Goal: Information Seeking & Learning: Learn about a topic

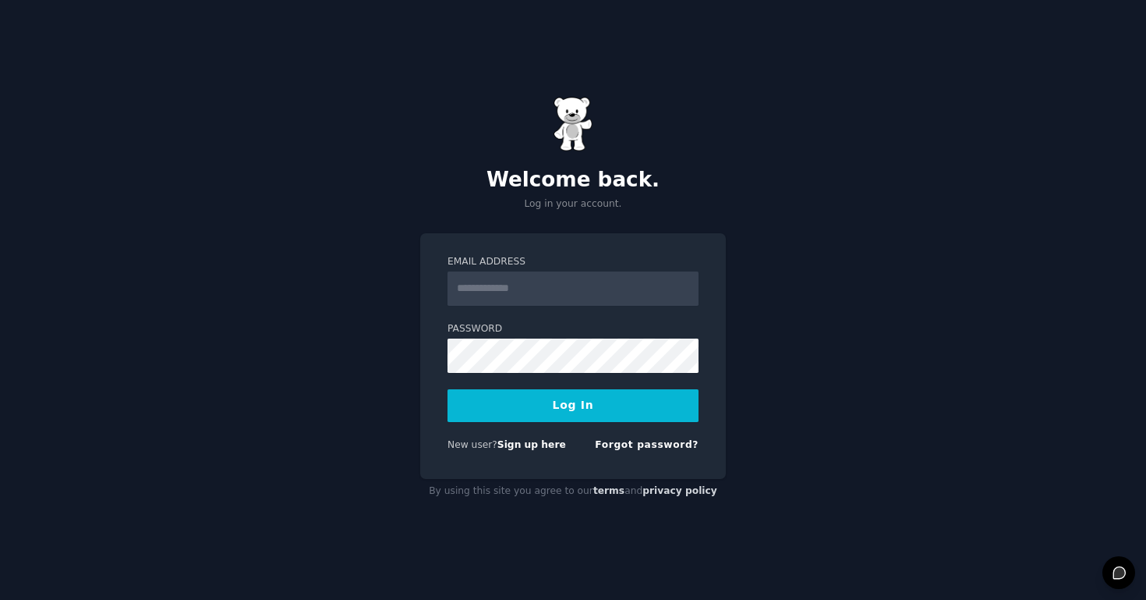
click at [0, 599] on com-1password-button at bounding box center [0, 600] width 0 height 0
type input "**********"
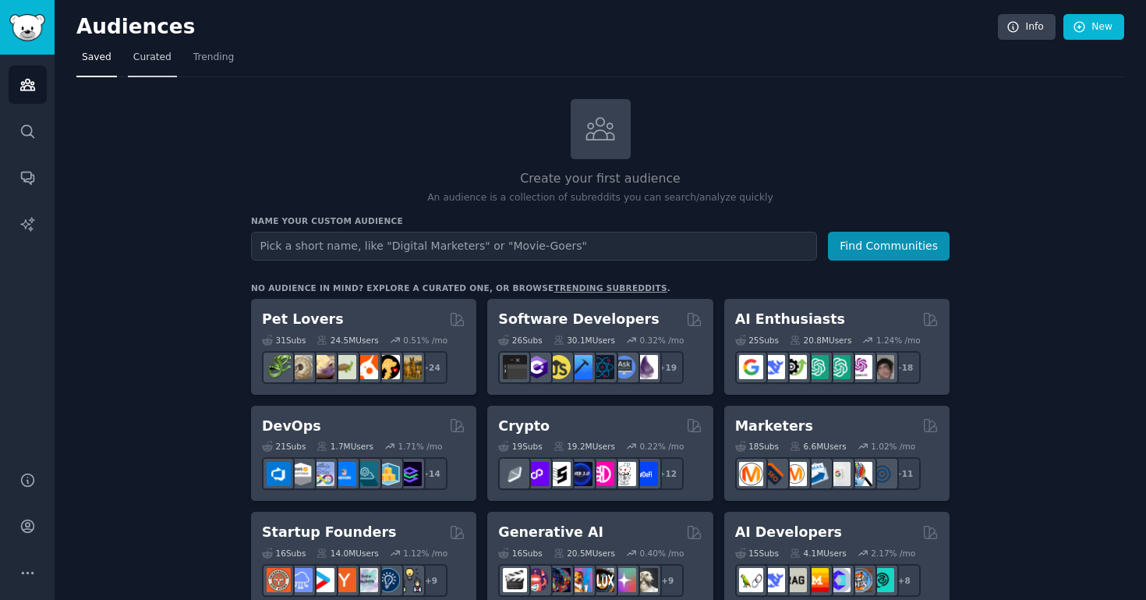
click at [134, 61] on span "Curated" at bounding box center [152, 58] width 38 height 14
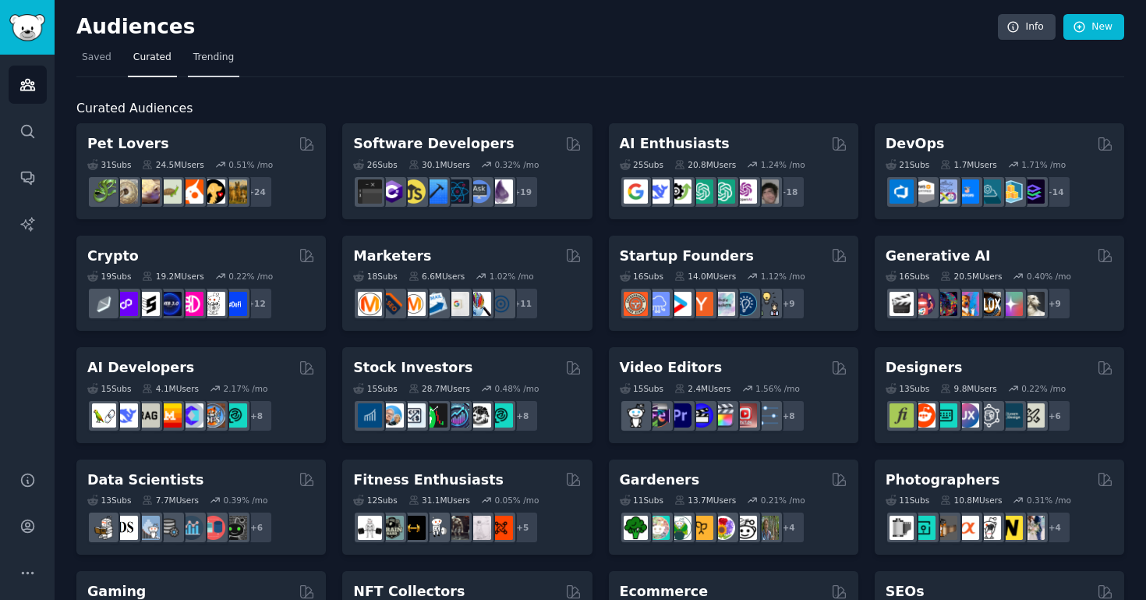
click at [213, 58] on span "Trending" at bounding box center [213, 58] width 41 height 14
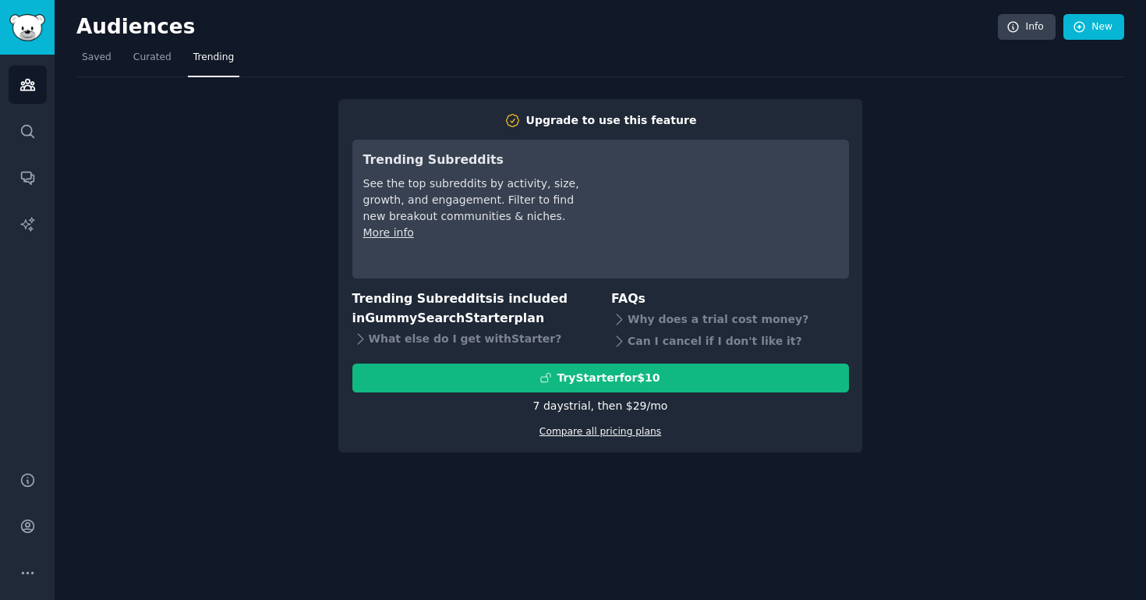
click at [634, 432] on link "Compare all pricing plans" at bounding box center [601, 431] width 122 height 11
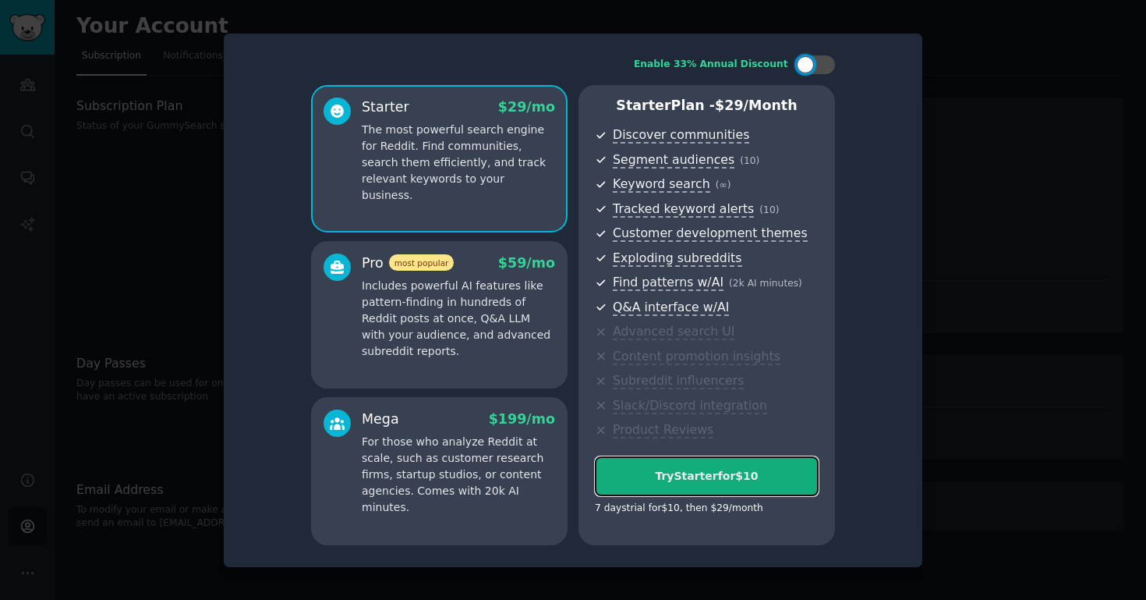
click at [724, 476] on div "Try Starter for $10" at bounding box center [707, 476] width 222 height 16
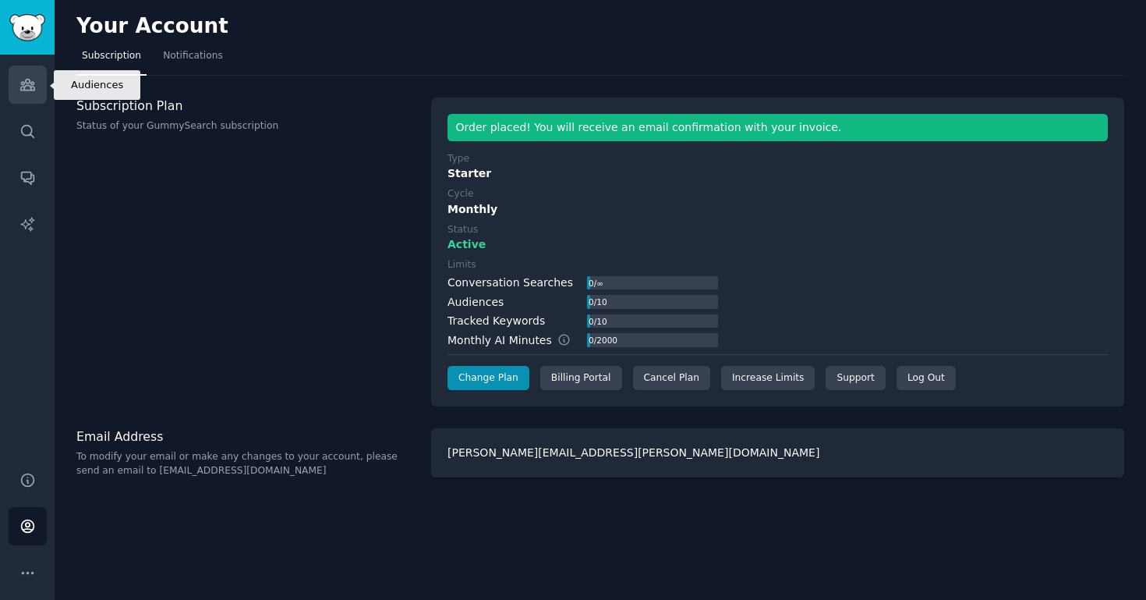
click at [23, 89] on icon "Sidebar" at bounding box center [27, 85] width 14 height 11
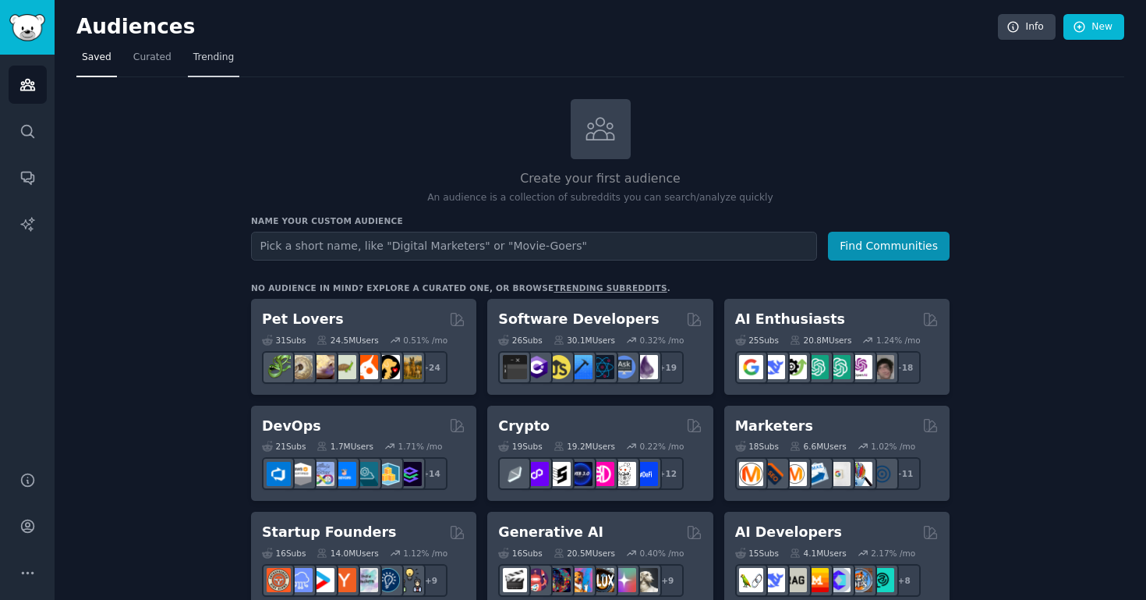
click at [204, 53] on span "Trending" at bounding box center [213, 58] width 41 height 14
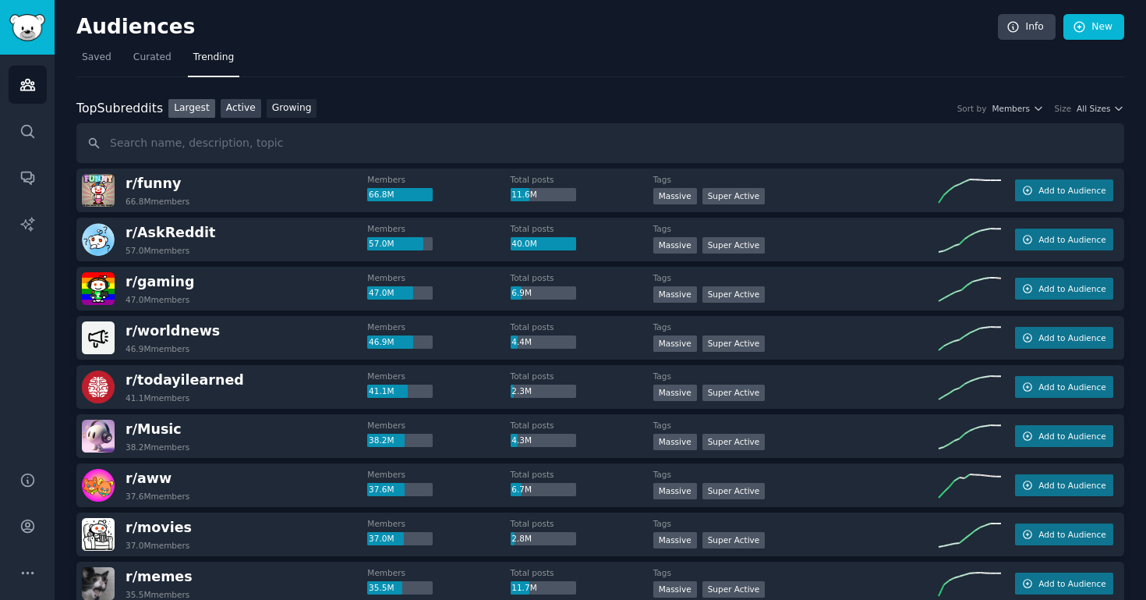
click at [246, 114] on link "Active" at bounding box center [241, 108] width 41 height 19
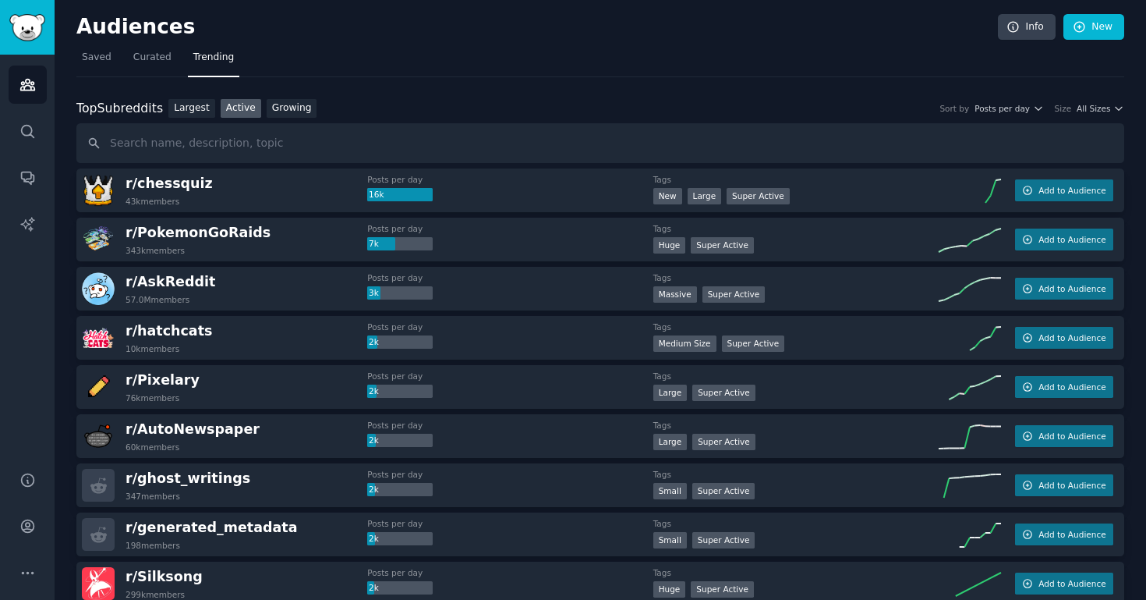
click at [1089, 114] on div "Top Subreddits Top Subreddits Largest Active Growing Sort by Posts per day Size…" at bounding box center [600, 108] width 1048 height 19
click at [1089, 107] on span "All Sizes" at bounding box center [1094, 108] width 34 height 11
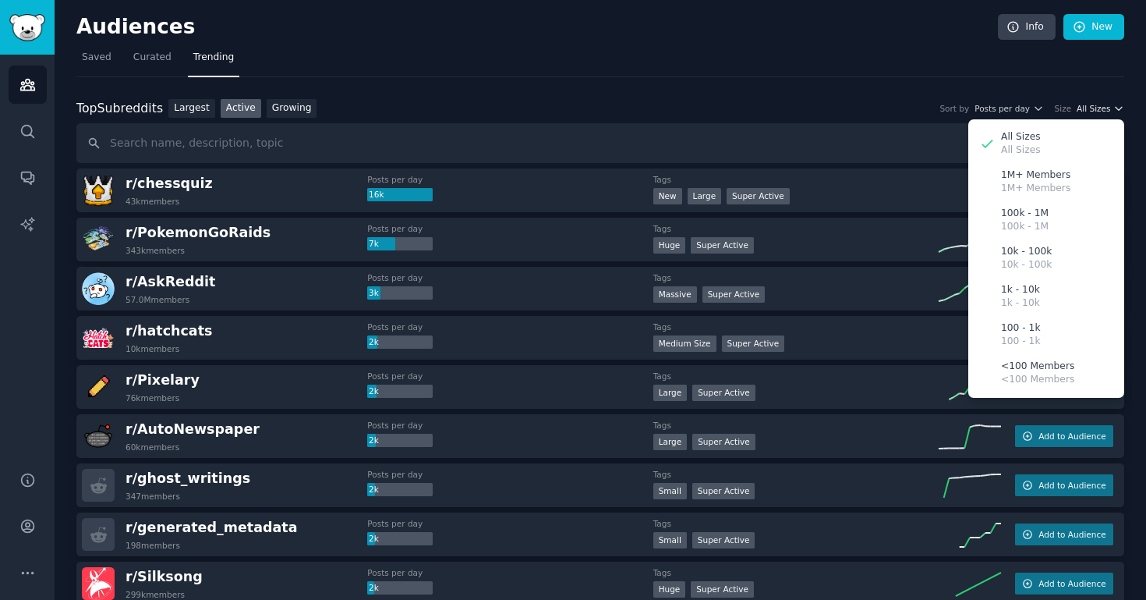
click at [1089, 106] on span "All Sizes" at bounding box center [1094, 108] width 34 height 11
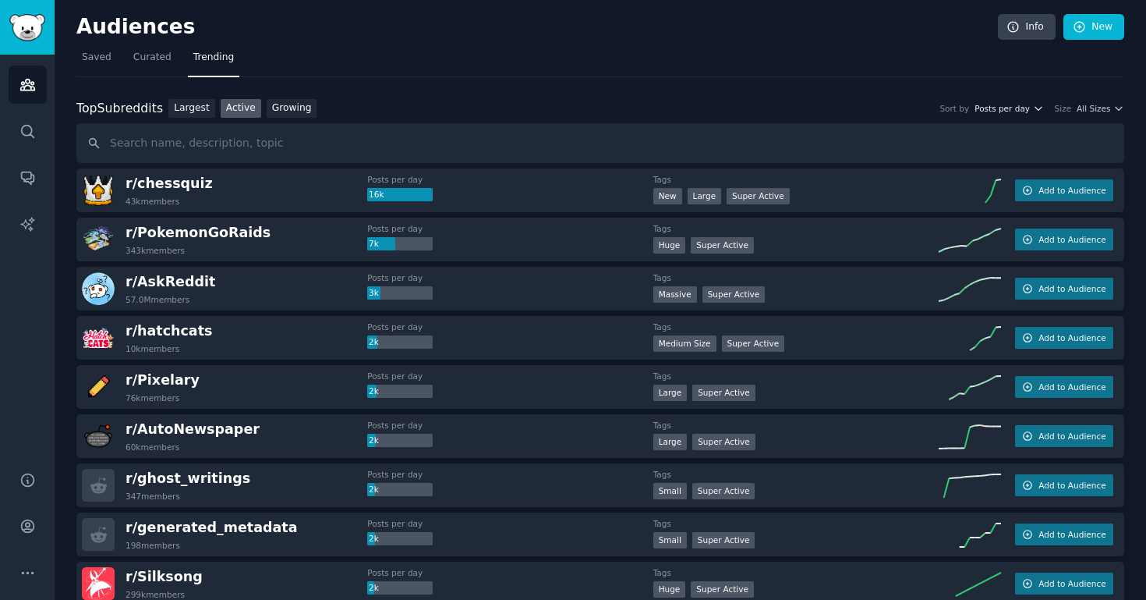
click at [993, 111] on span "Posts per day" at bounding box center [1002, 108] width 55 height 11
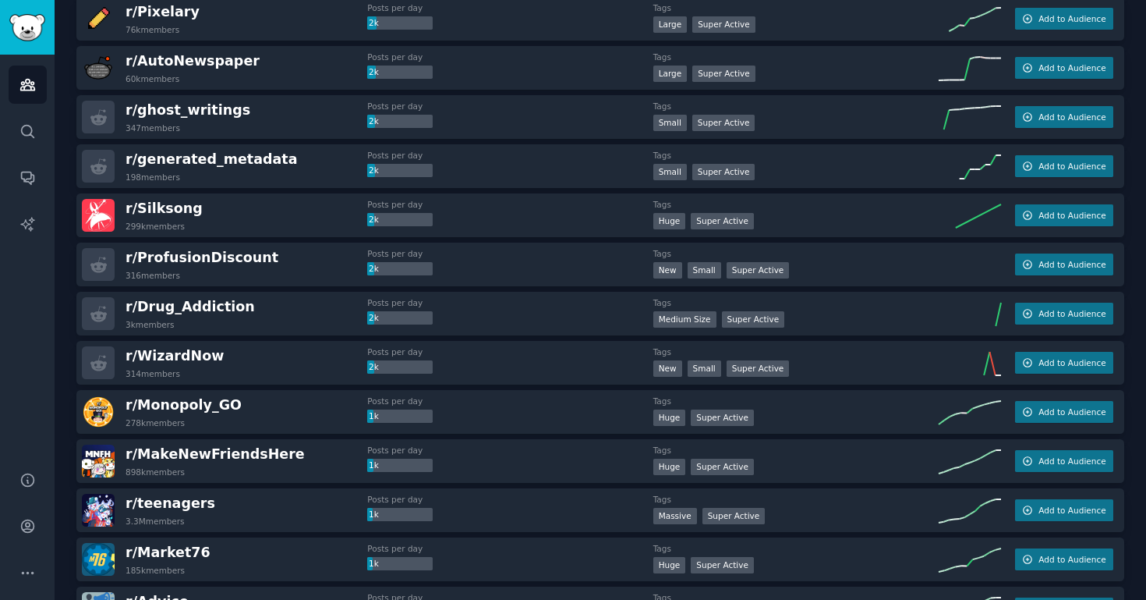
scroll to position [370, 0]
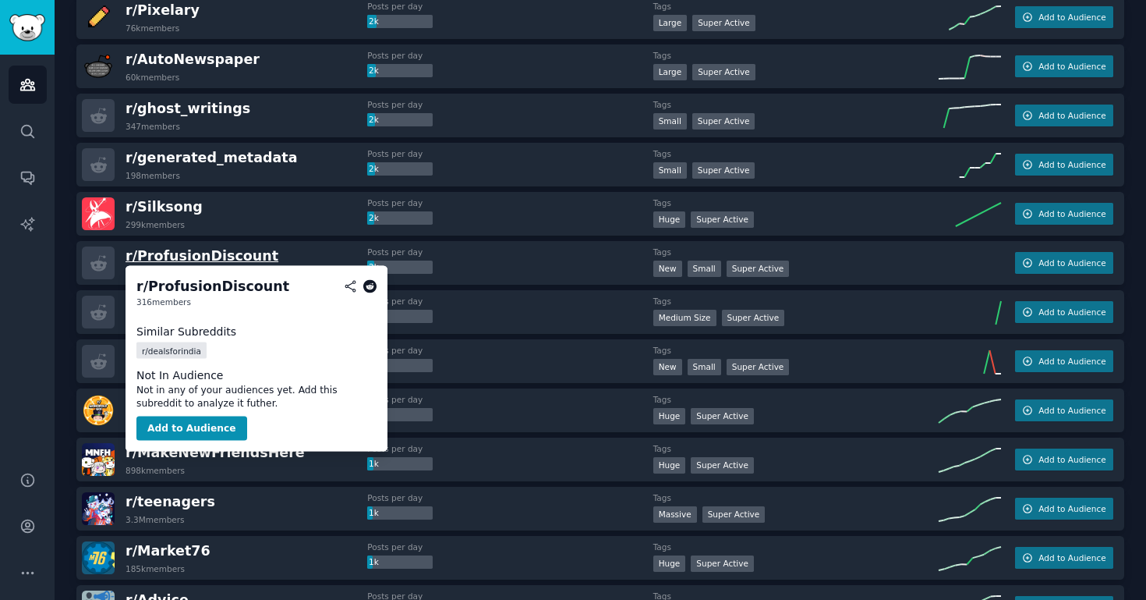
click at [221, 257] on span "r/ ProfusionDiscount" at bounding box center [202, 256] width 153 height 16
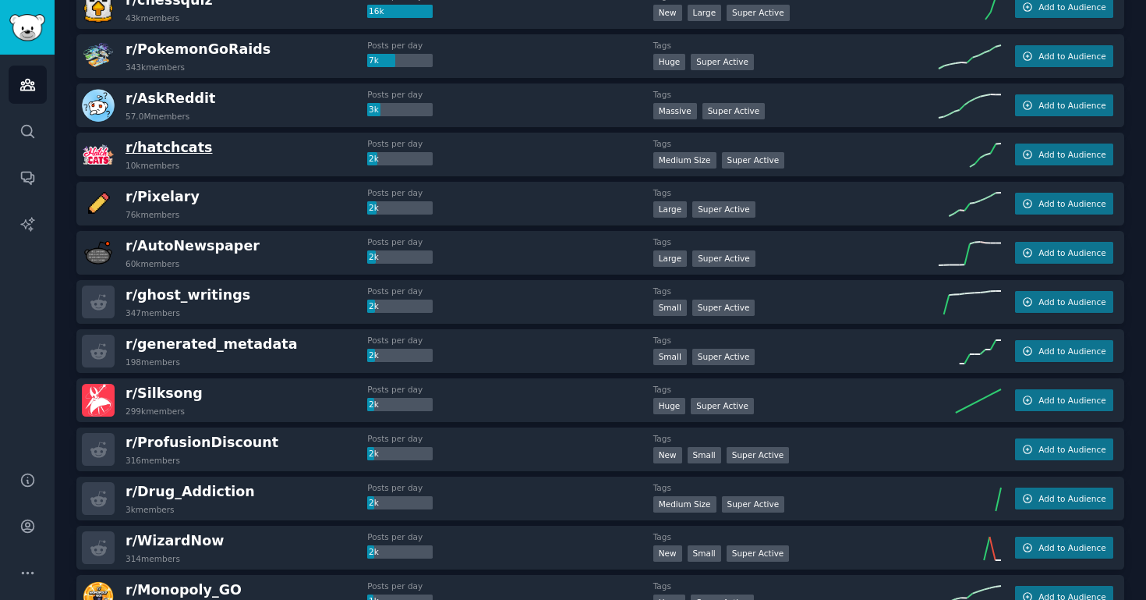
scroll to position [0, 0]
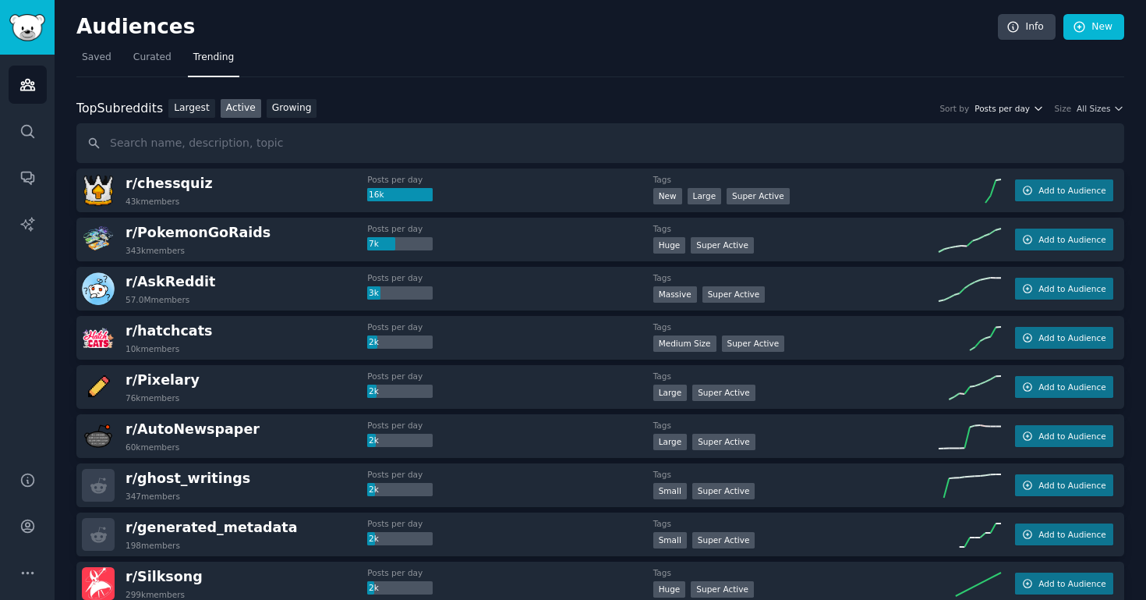
click at [1026, 106] on span "Posts per day" at bounding box center [1002, 108] width 55 height 11
click at [1096, 106] on span "All Sizes" at bounding box center [1094, 108] width 34 height 11
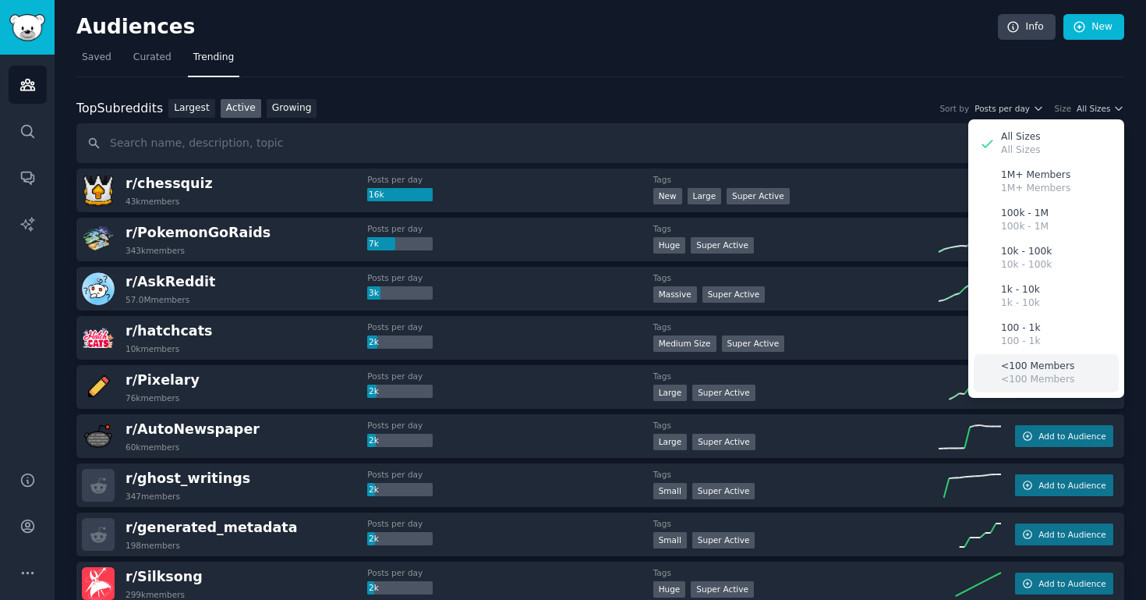
click at [1026, 364] on p "<100 Members" at bounding box center [1037, 367] width 73 height 14
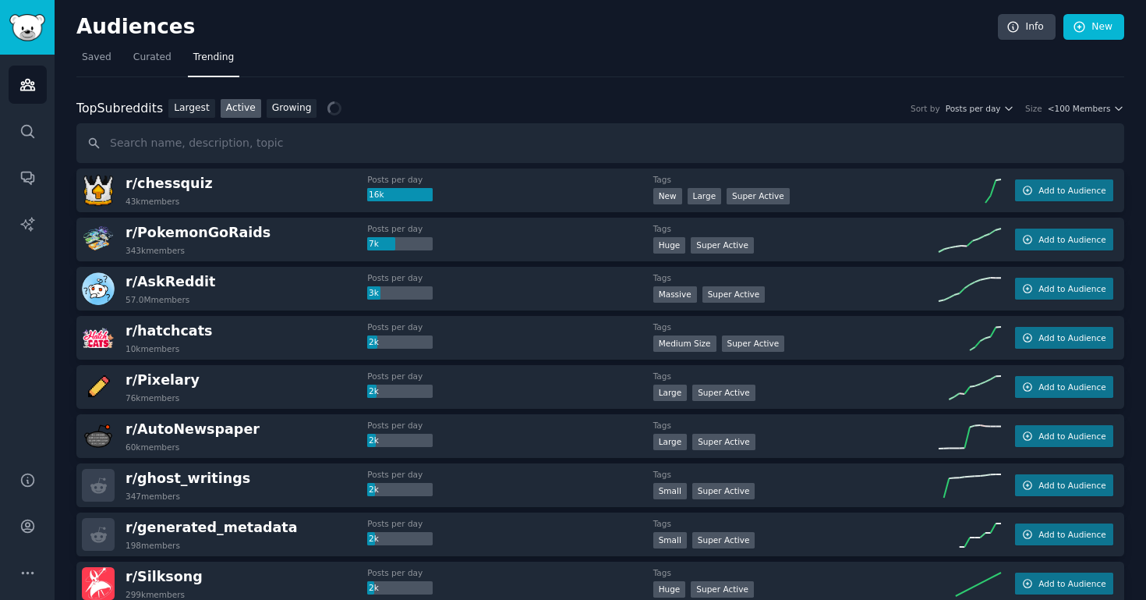
scroll to position [8, 0]
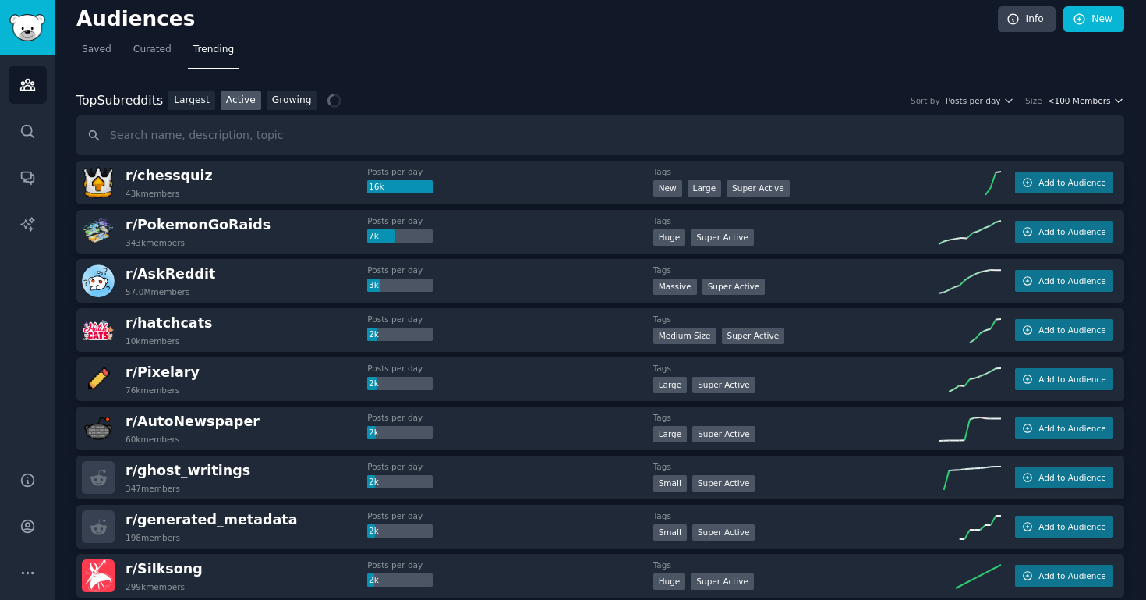
click at [1100, 98] on span "<100 Members" at bounding box center [1079, 100] width 63 height 11
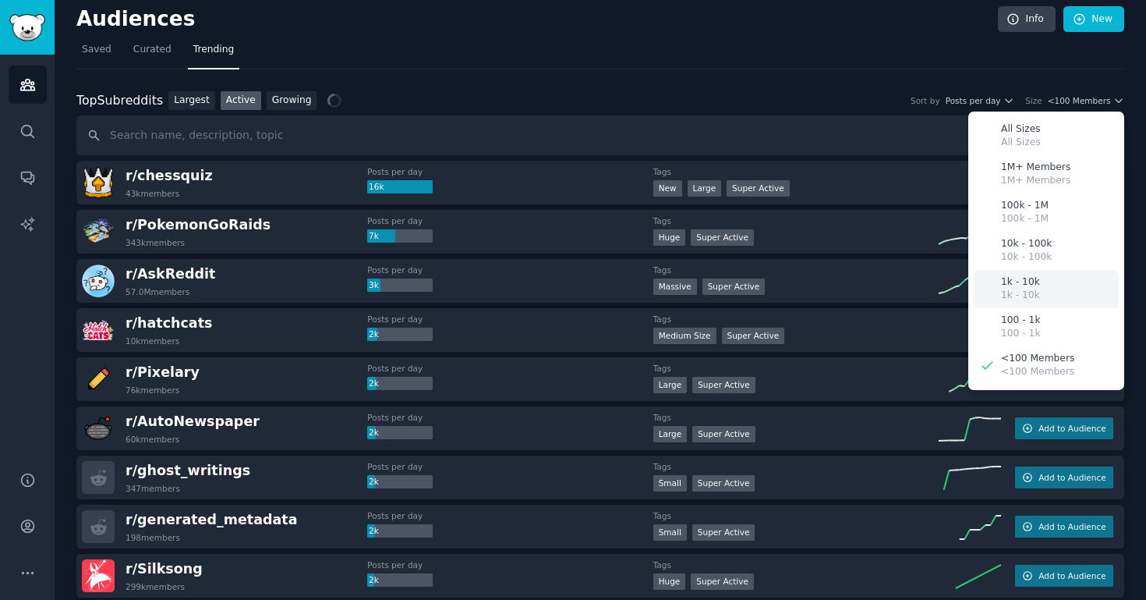
click at [1031, 289] on p "1k - 10k" at bounding box center [1020, 296] width 39 height 14
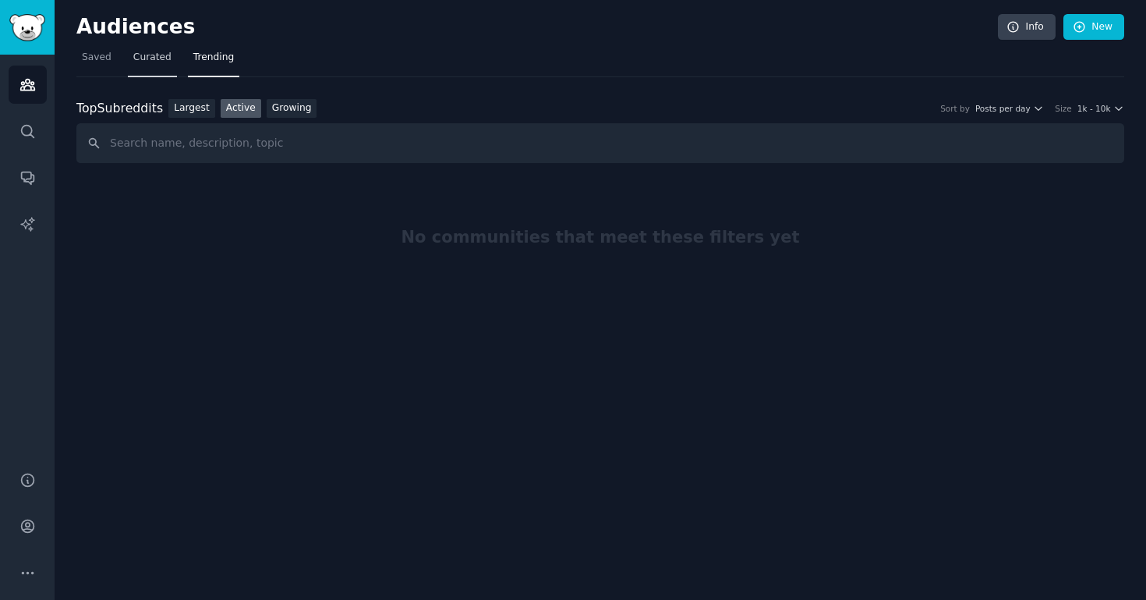
scroll to position [0, 0]
click at [161, 55] on span "Curated" at bounding box center [152, 58] width 38 height 14
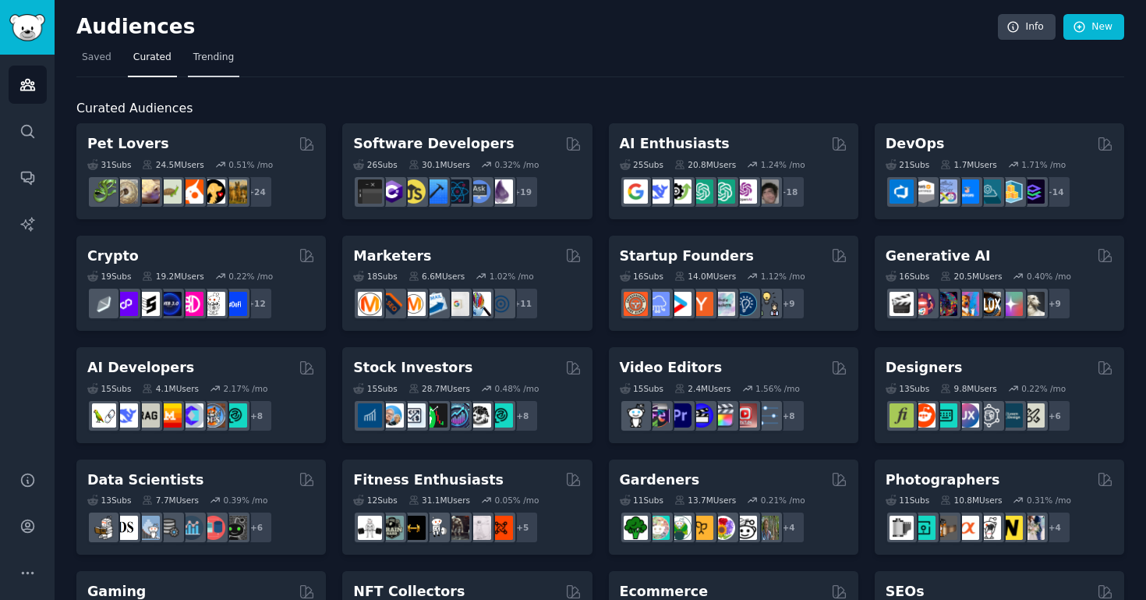
click at [215, 62] on span "Trending" at bounding box center [213, 58] width 41 height 14
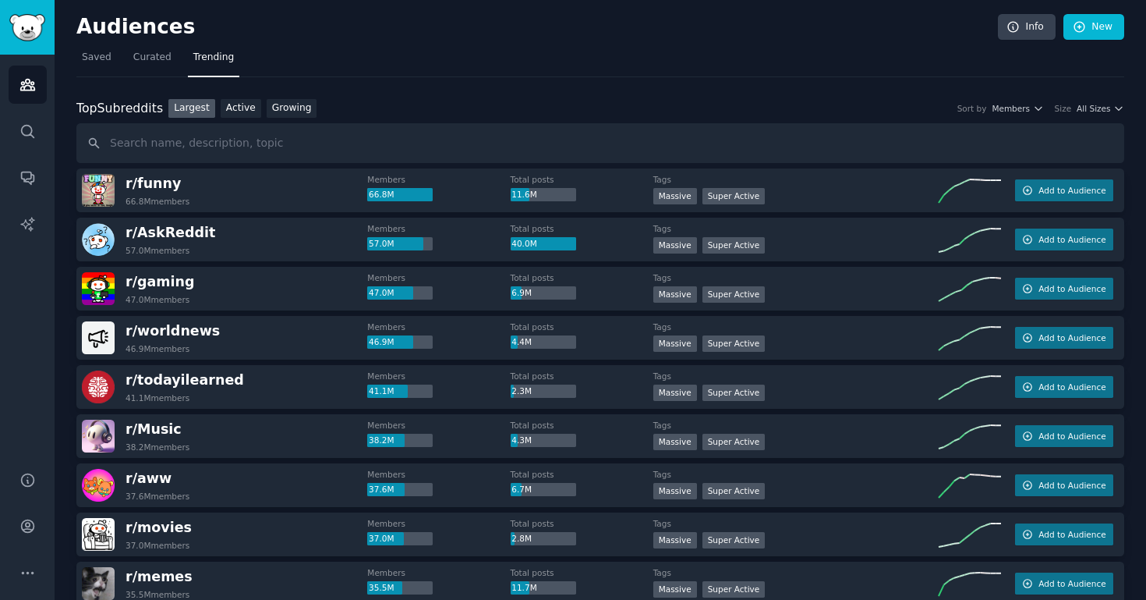
click at [250, 119] on div "Top Subreddits Top Subreddits Largest Active Growing Sort by Members Size All S…" at bounding box center [600, 131] width 1048 height 65
click at [248, 107] on link "Active" at bounding box center [241, 108] width 41 height 19
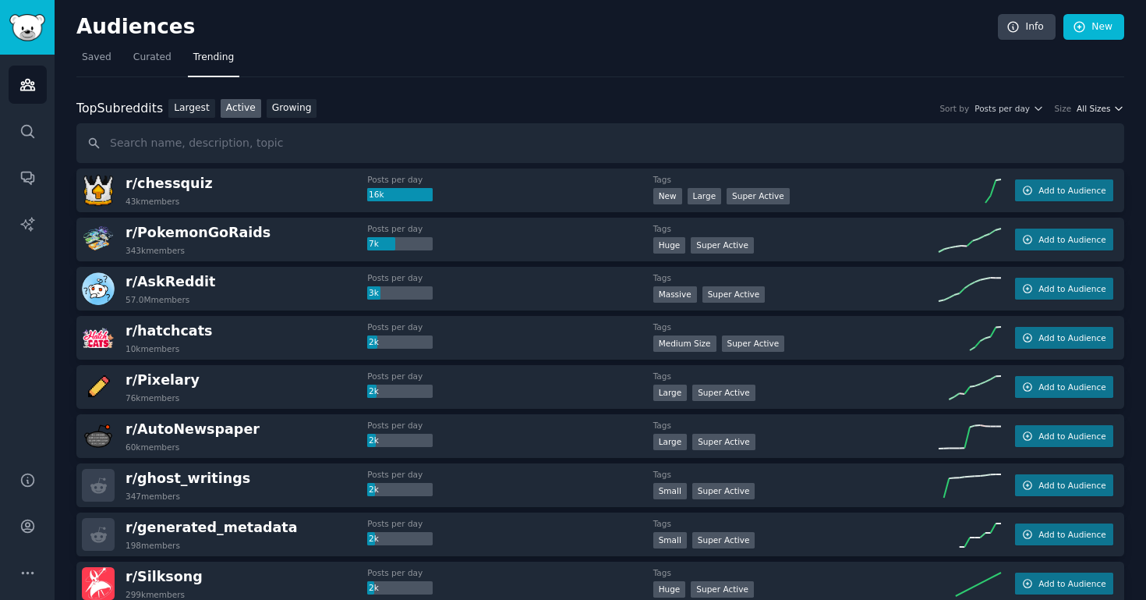
click at [1102, 108] on span "All Sizes" at bounding box center [1094, 108] width 34 height 11
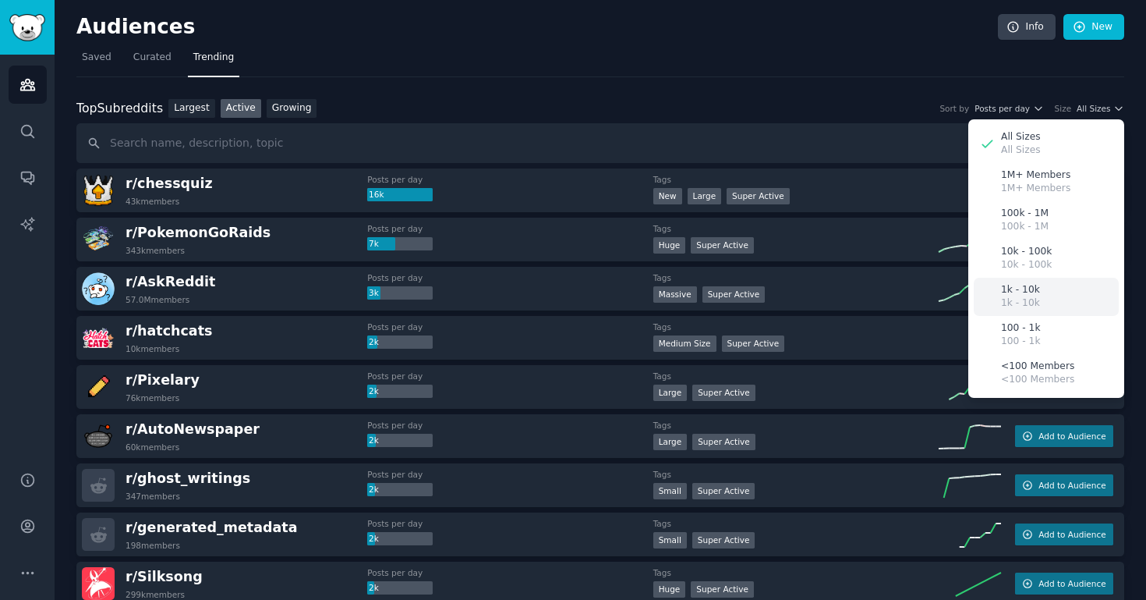
click at [1033, 290] on div "1k - 10k 1k - 10k" at bounding box center [1046, 297] width 145 height 38
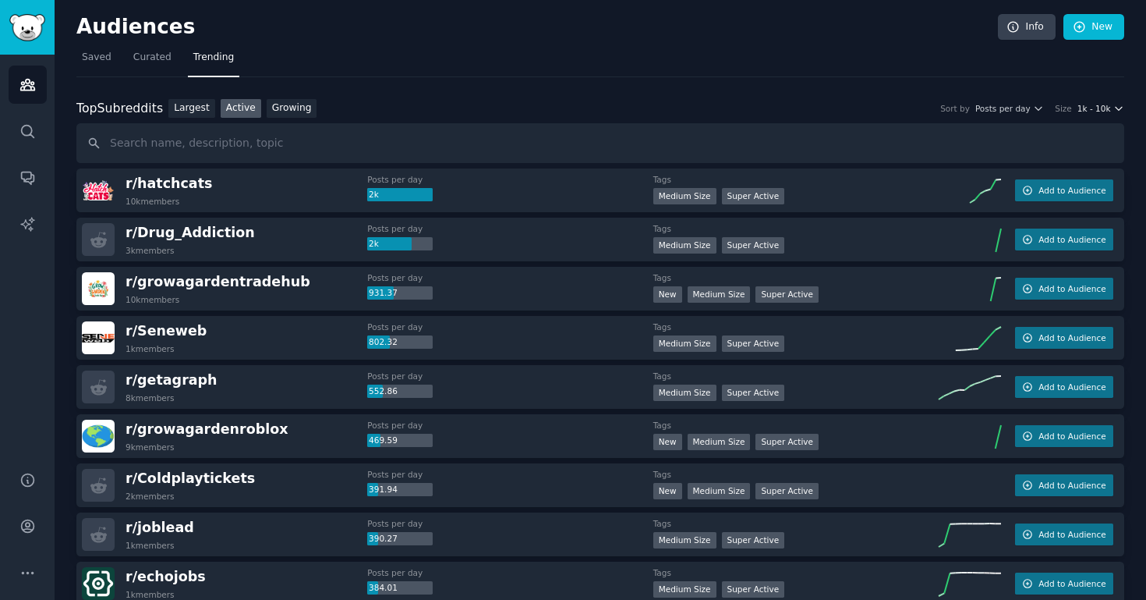
click at [1103, 107] on span "1k - 10k" at bounding box center [1095, 108] width 34 height 11
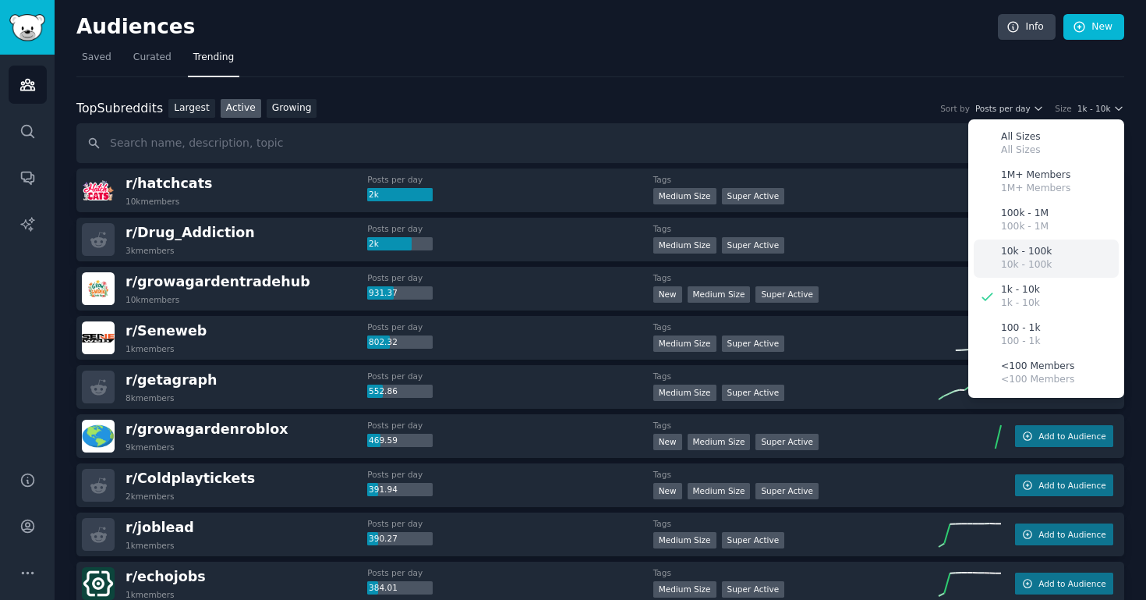
click at [1040, 260] on p "10k - 100k" at bounding box center [1026, 265] width 51 height 14
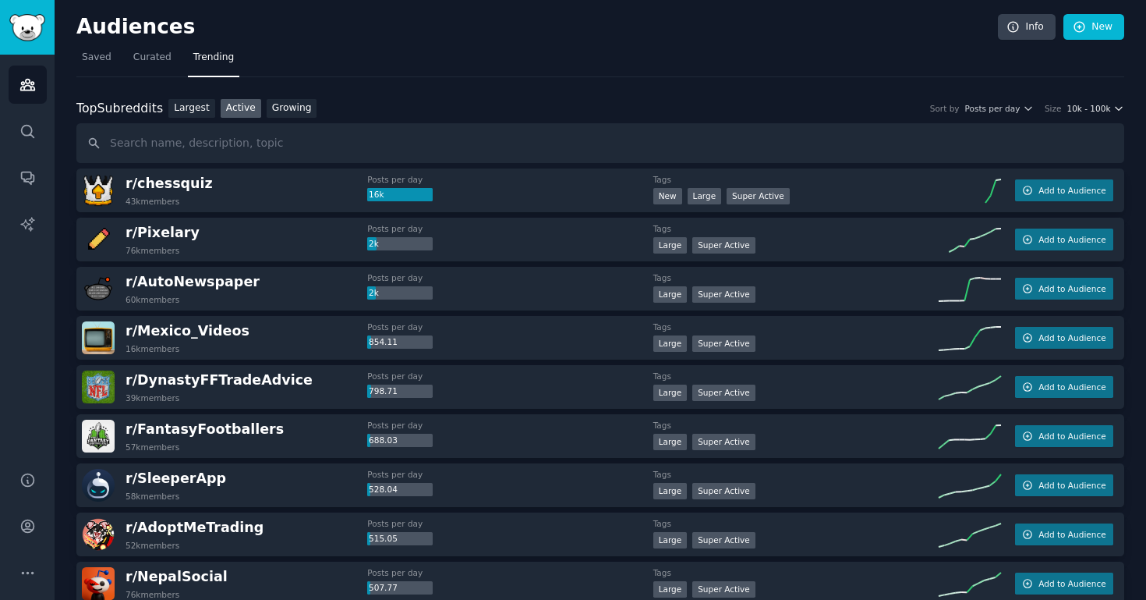
click at [1088, 112] on span "10k - 100k" at bounding box center [1089, 108] width 44 height 11
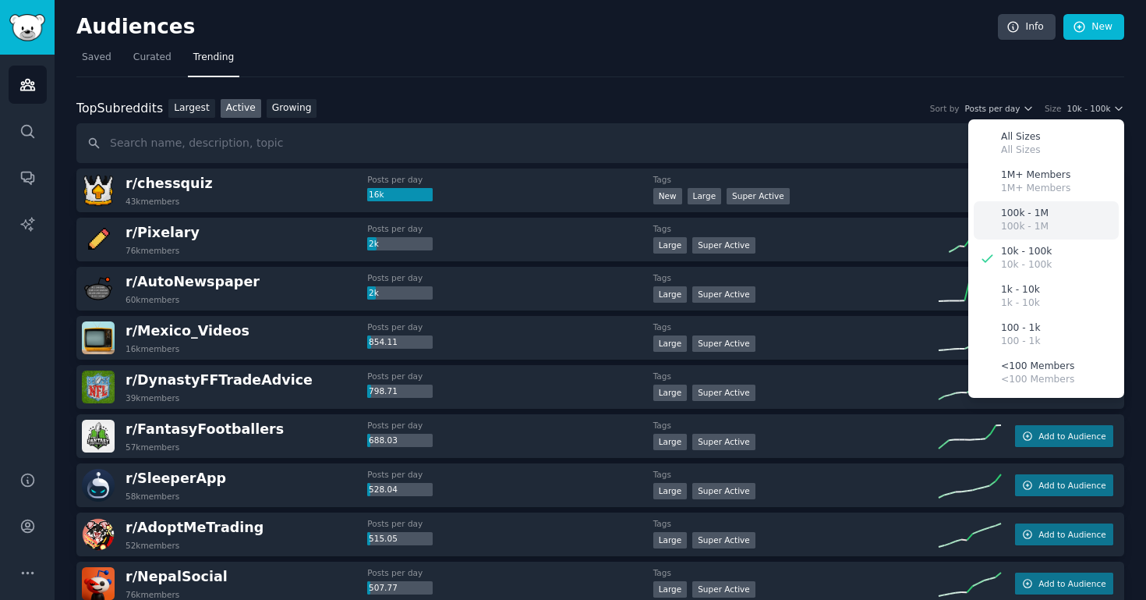
click at [1038, 230] on p "100k - 1M" at bounding box center [1025, 227] width 48 height 14
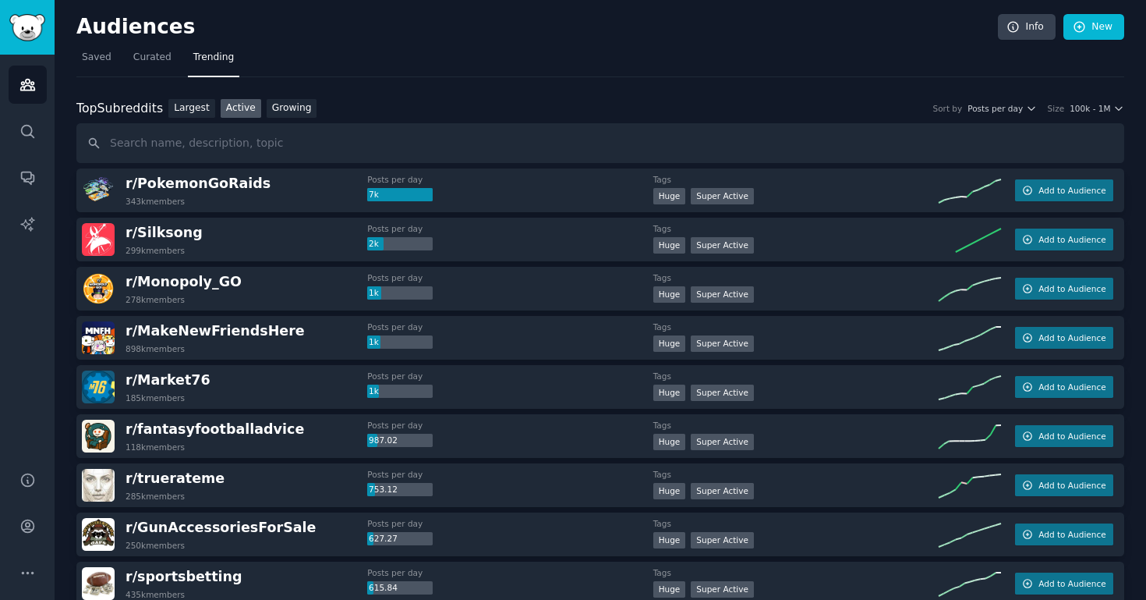
click at [1061, 118] on div "Top Subreddits Top Subreddits Largest Active Growing Sort by Posts per day Size…" at bounding box center [600, 131] width 1048 height 65
click at [1082, 109] on span "100k - 1M" at bounding box center [1090, 108] width 41 height 11
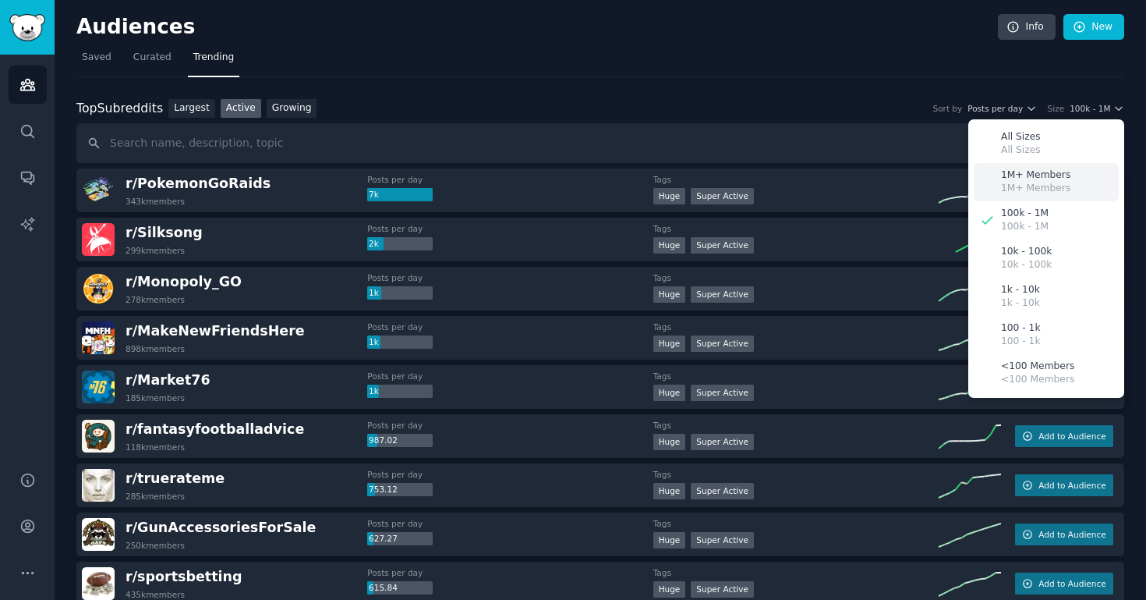
click at [1049, 182] on p "1M+ Members" at bounding box center [1035, 189] width 69 height 14
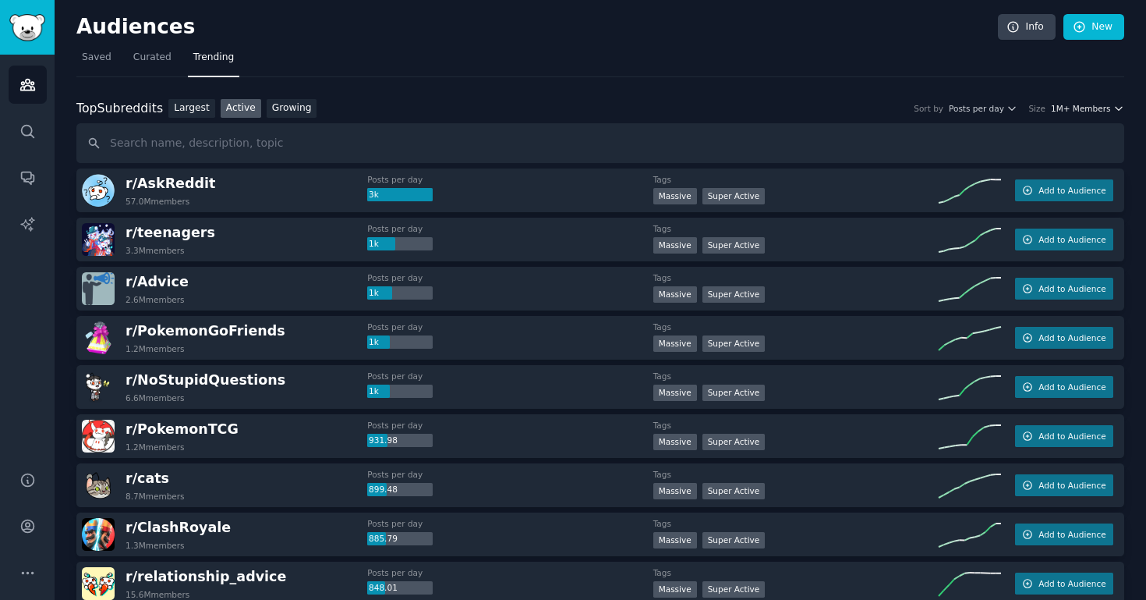
click at [1099, 109] on span "1M+ Members" at bounding box center [1081, 108] width 60 height 11
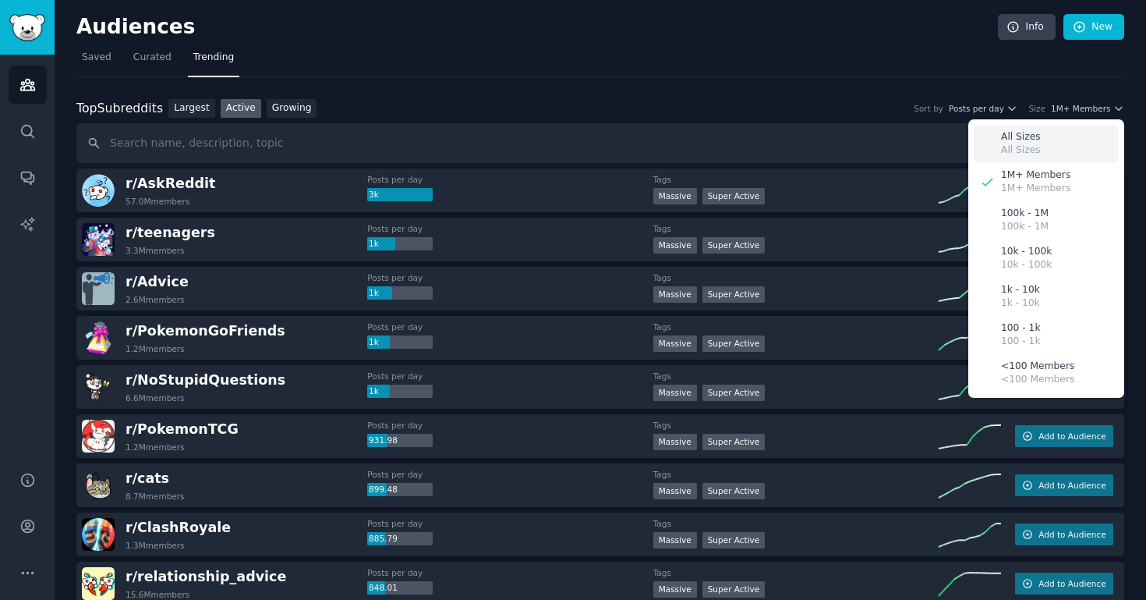
click at [1064, 141] on div "All Sizes All Sizes" at bounding box center [1046, 144] width 145 height 38
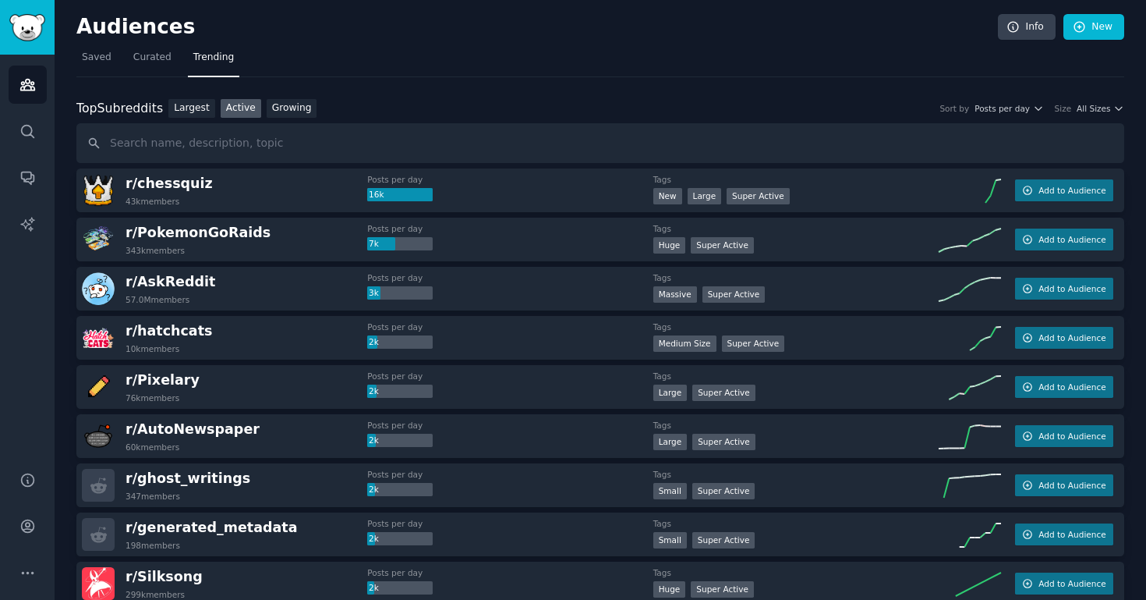
click at [284, 111] on link "Growing" at bounding box center [292, 108] width 51 height 19
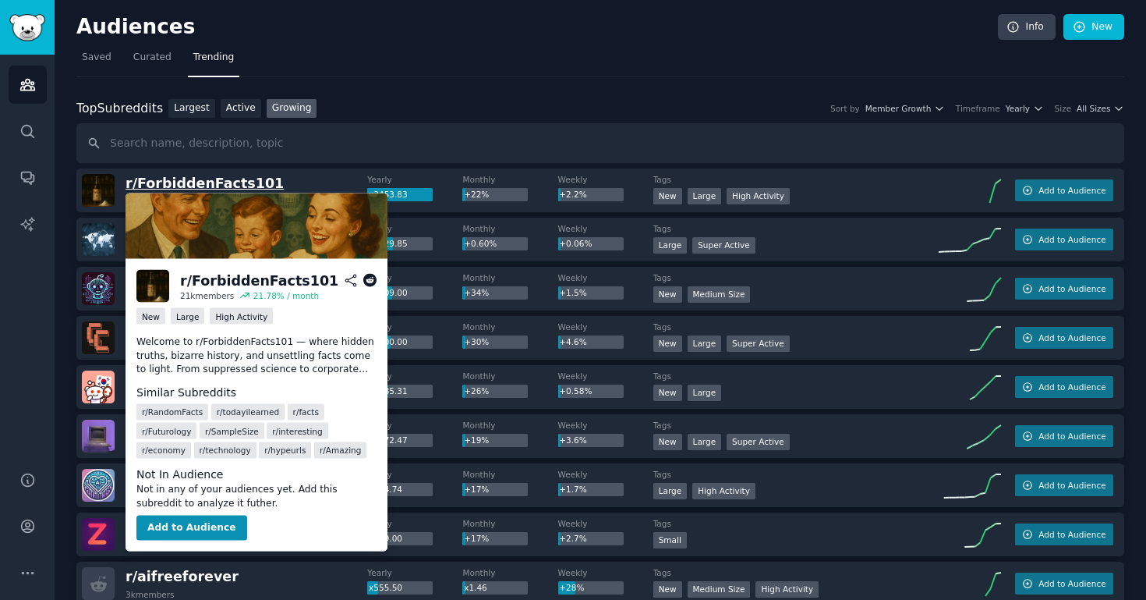
click at [221, 186] on span "r/ ForbiddenFacts101" at bounding box center [205, 183] width 158 height 16
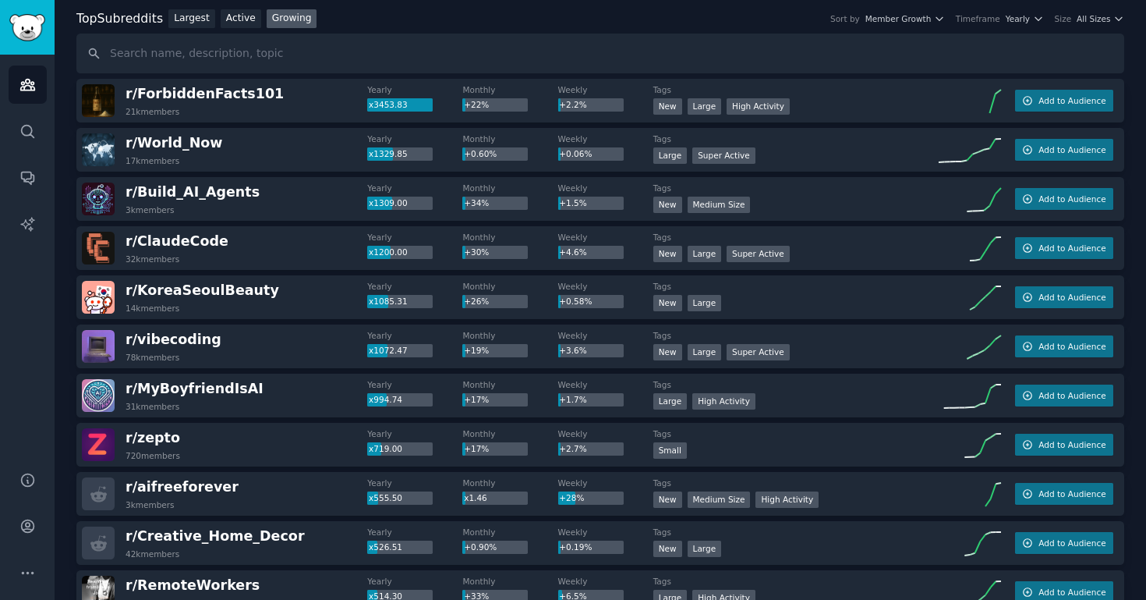
scroll to position [93, 0]
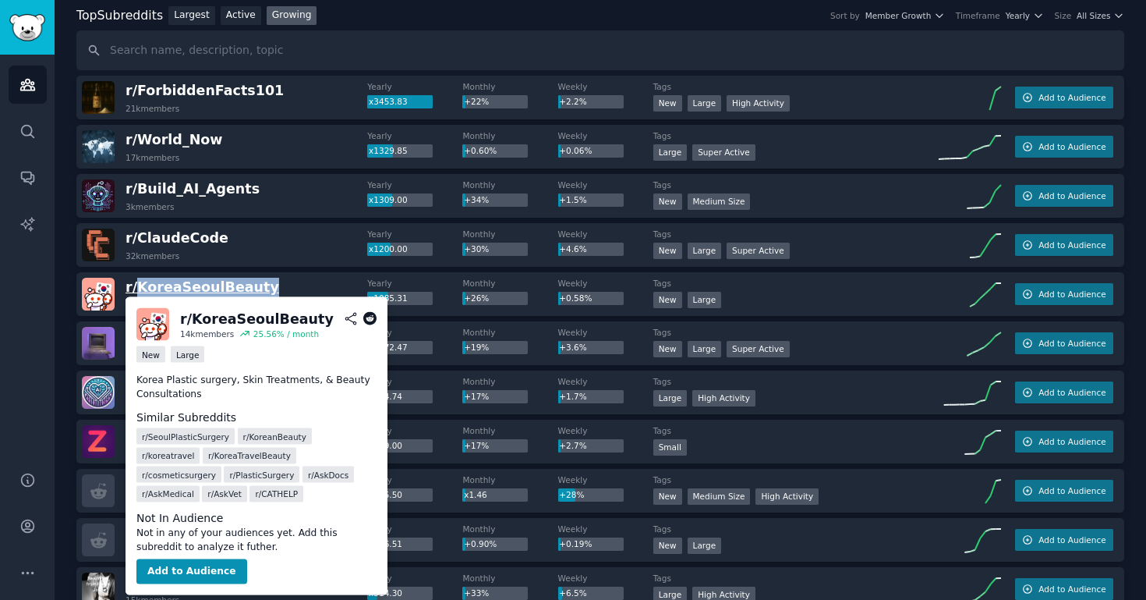
click at [157, 289] on span "r/ KoreaSeoulBeauty" at bounding box center [203, 287] width 154 height 16
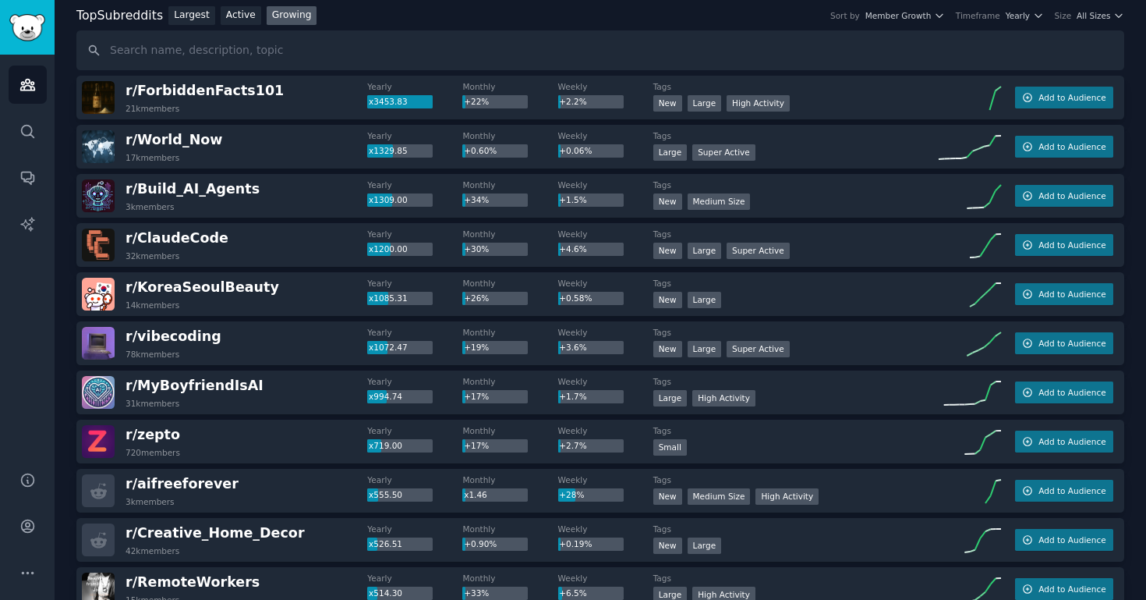
click at [94, 289] on img at bounding box center [98, 294] width 33 height 33
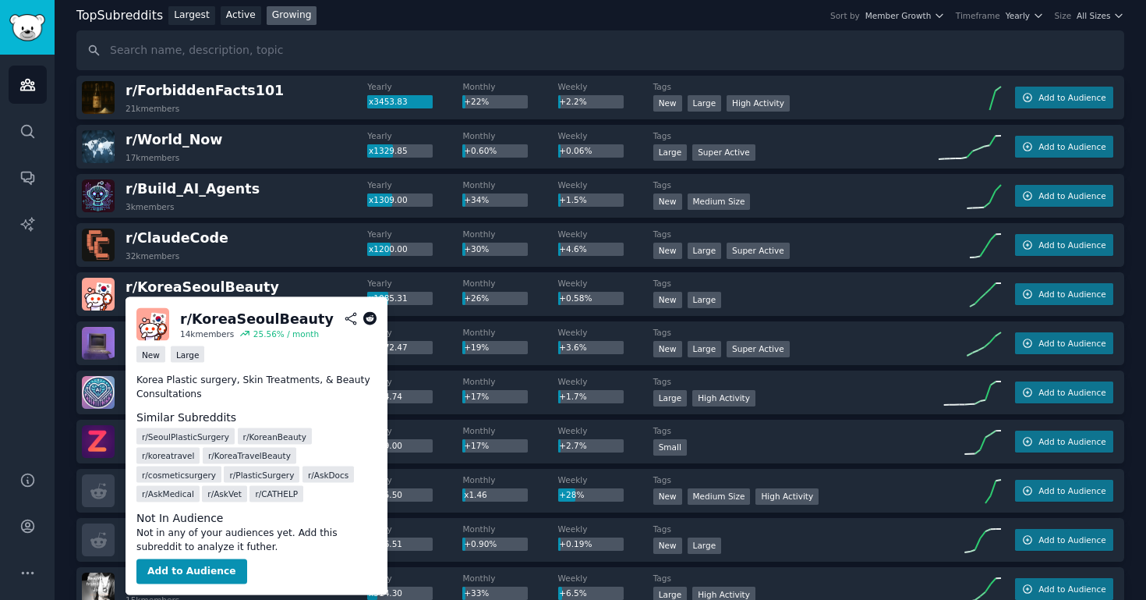
click at [355, 320] on icon at bounding box center [351, 319] width 14 height 14
click at [199, 313] on div "r/ KoreaSeoulBeauty" at bounding box center [257, 318] width 154 height 19
copy h2 "r/ KoreaSeoulBeauty"
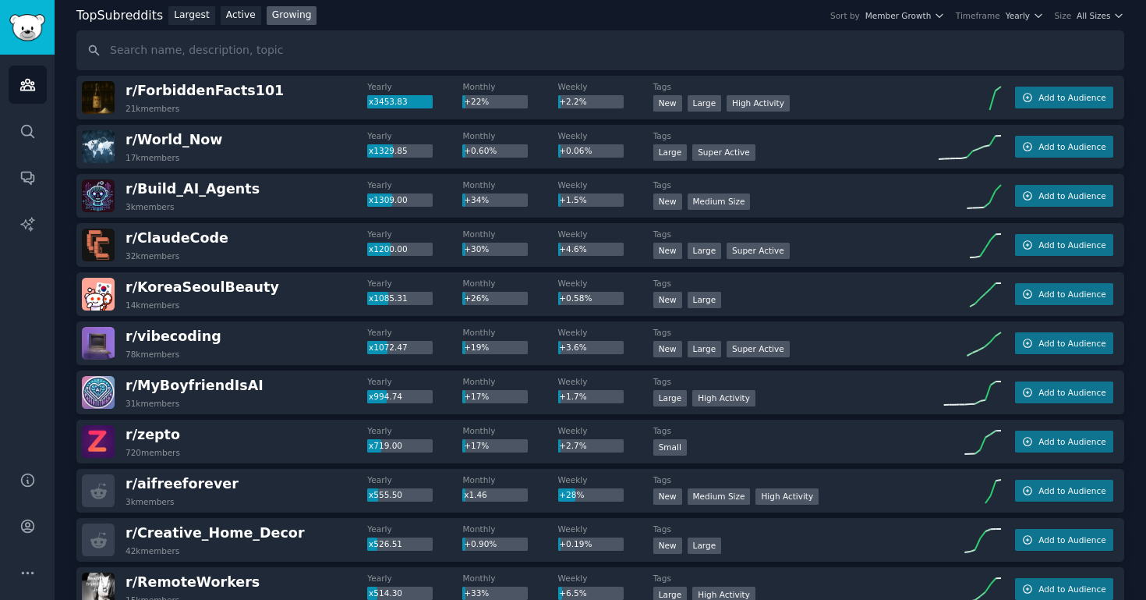
click at [320, 205] on div "r/ Build_AI_Agents 3k members" at bounding box center [224, 195] width 285 height 33
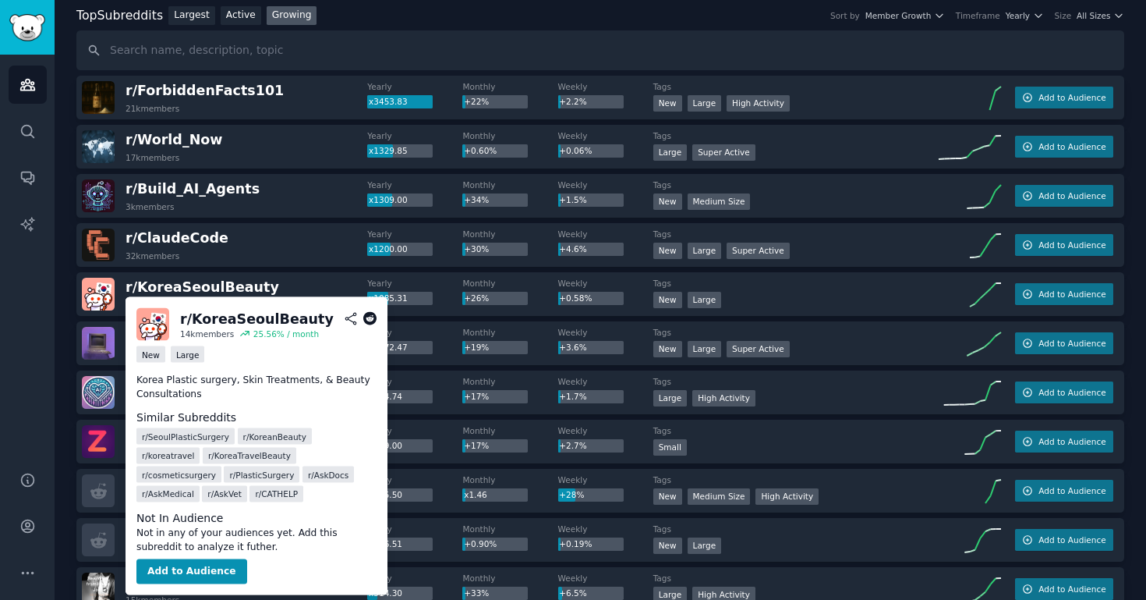
click at [371, 314] on icon at bounding box center [370, 319] width 14 height 14
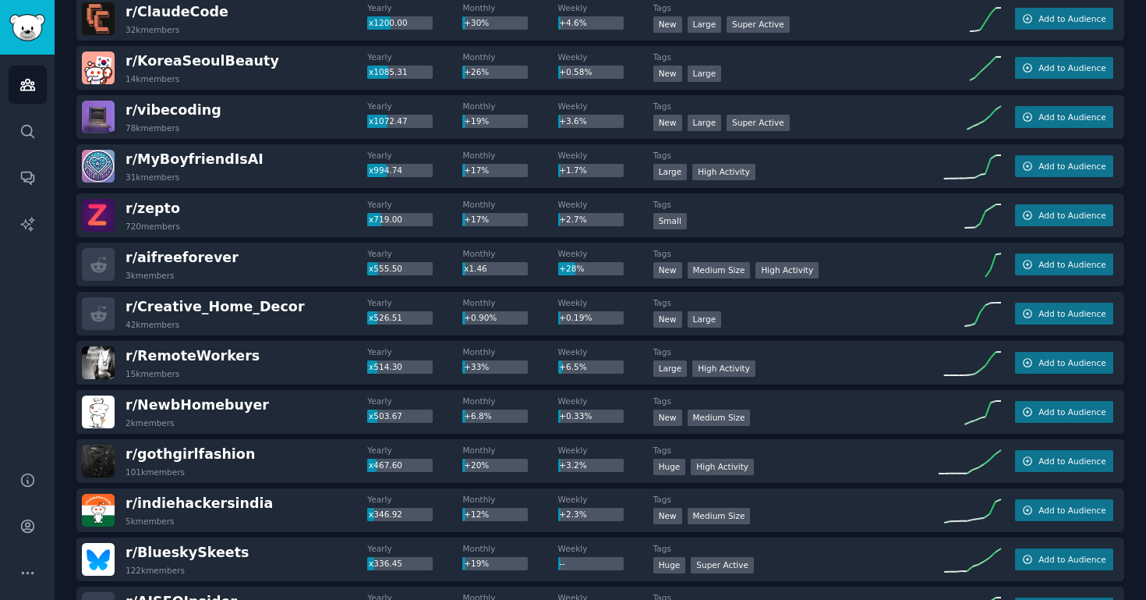
scroll to position [364, 0]
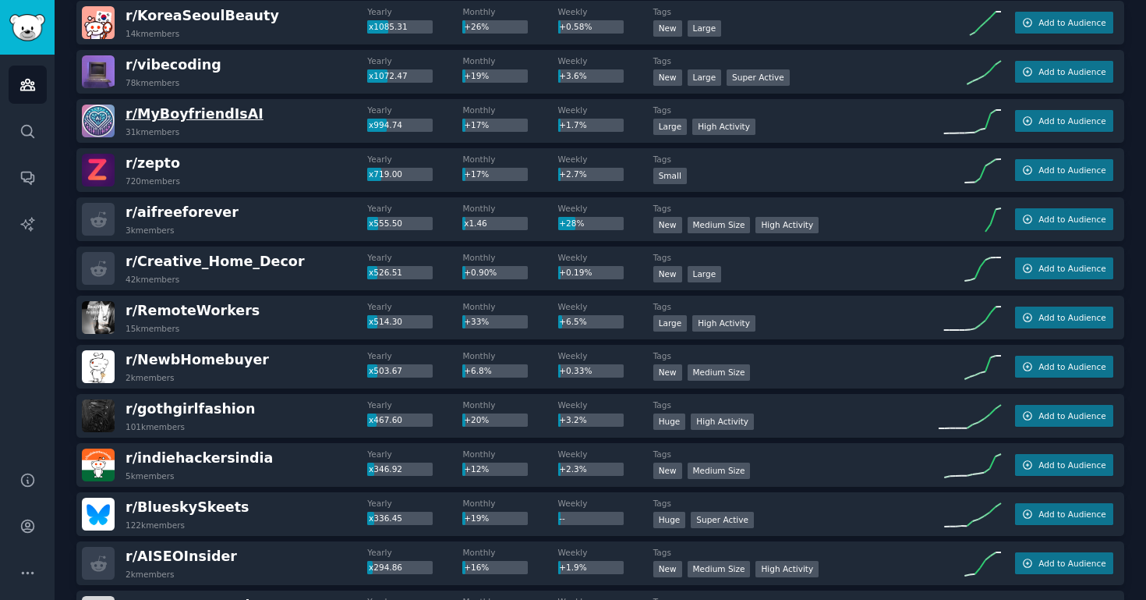
click at [215, 120] on span "r/ [PERSON_NAME]" at bounding box center [195, 114] width 138 height 16
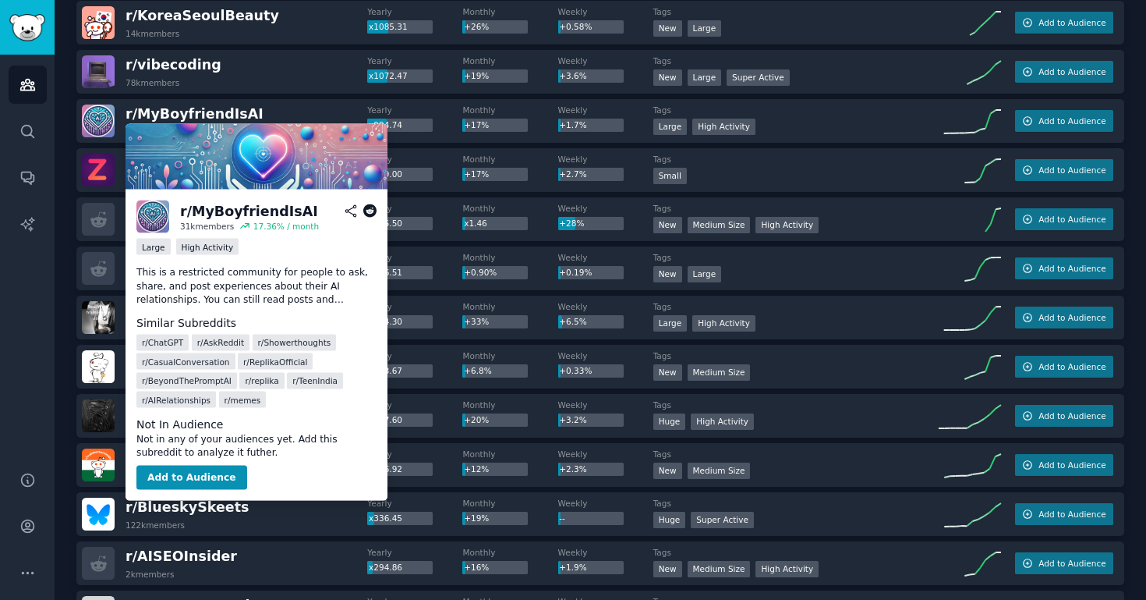
click at [367, 211] on icon at bounding box center [370, 211] width 14 height 14
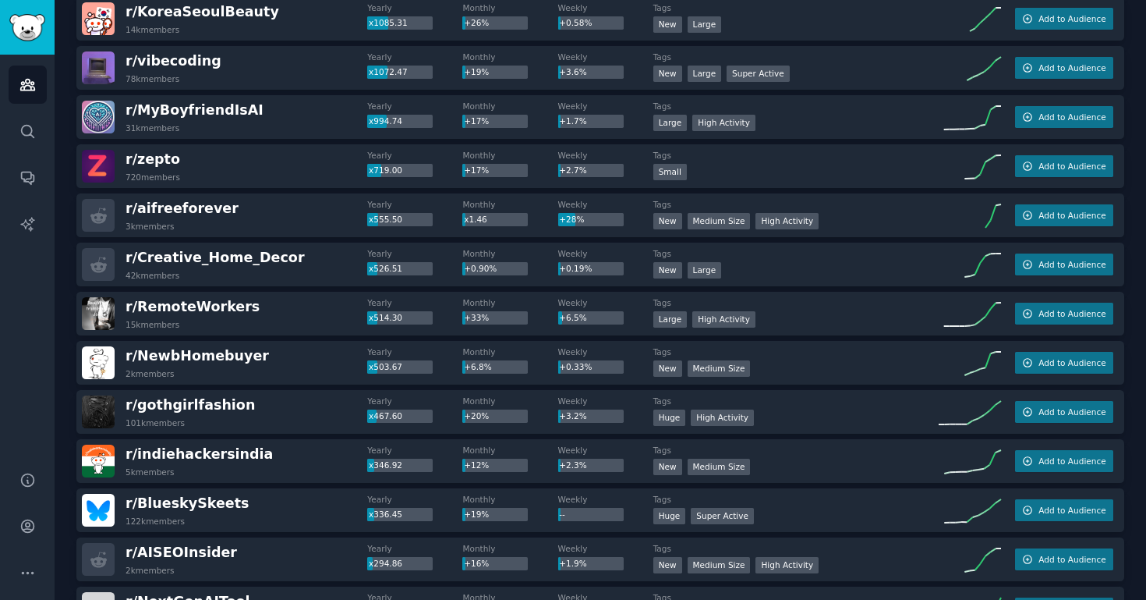
scroll to position [0, 0]
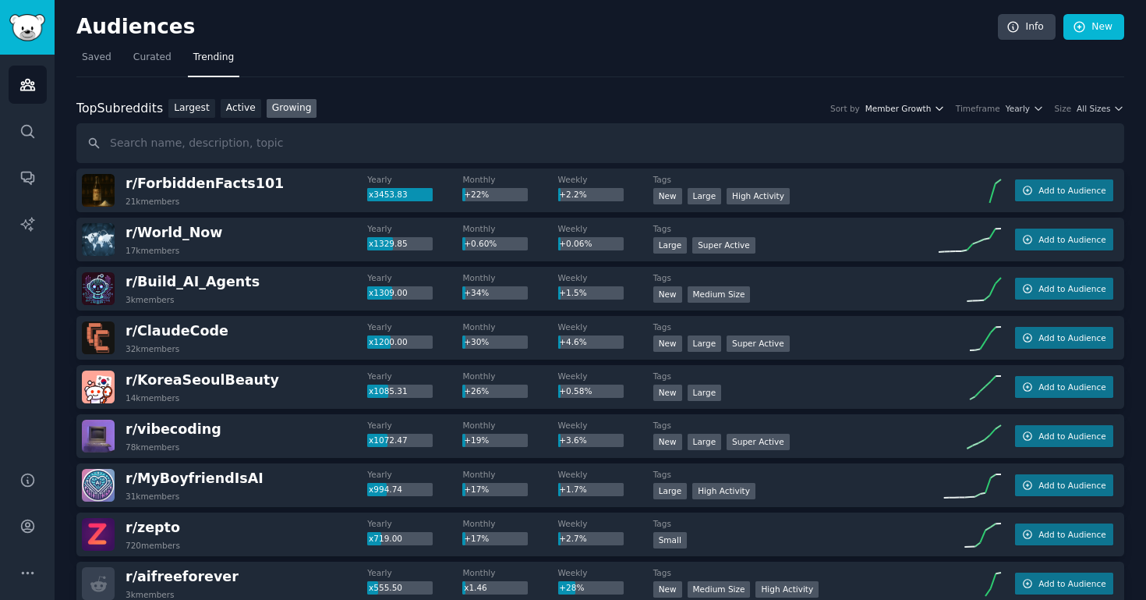
click at [906, 107] on span "Member Growth" at bounding box center [899, 108] width 66 height 11
click at [1102, 106] on span "All Sizes" at bounding box center [1094, 108] width 34 height 11
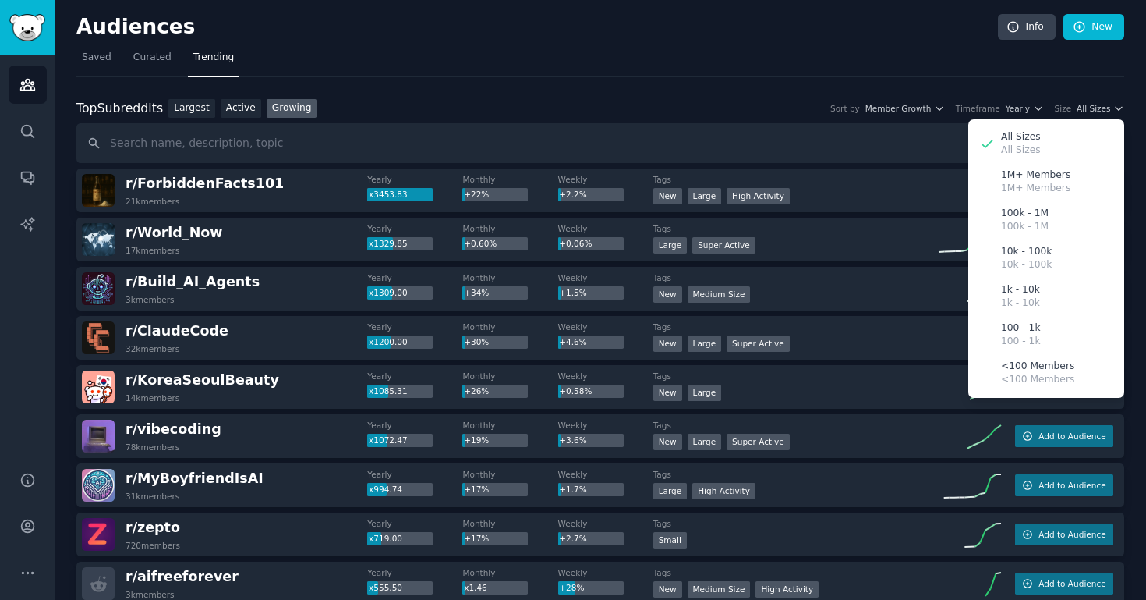
click at [739, 101] on div "Top Subreddits Top Subreddits Largest Active Growing Sort by Member Growth Time…" at bounding box center [600, 108] width 1048 height 19
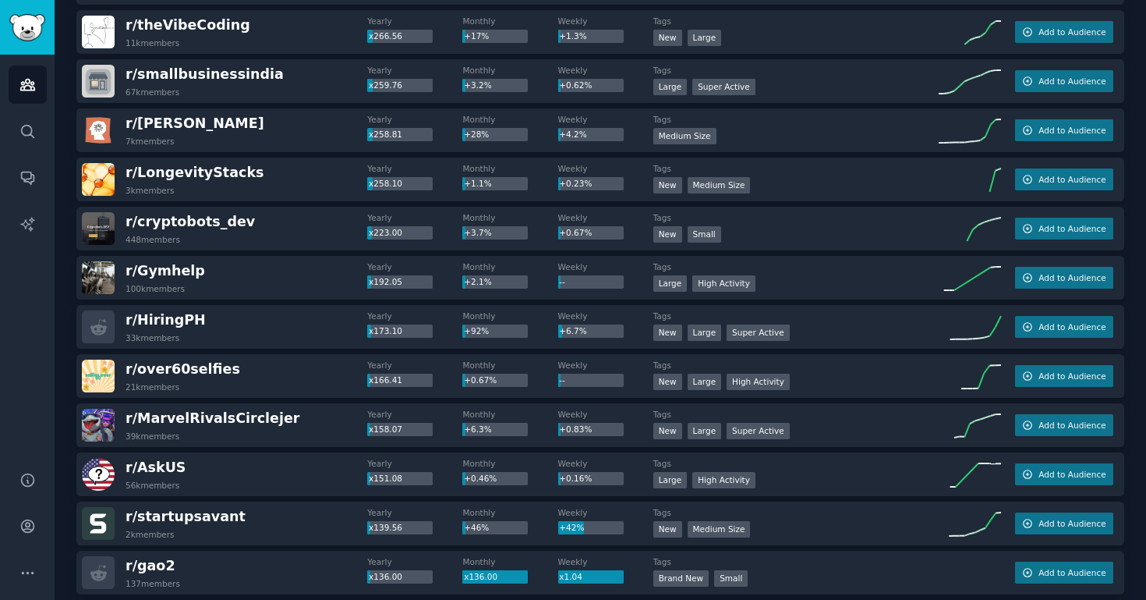
scroll to position [995, 0]
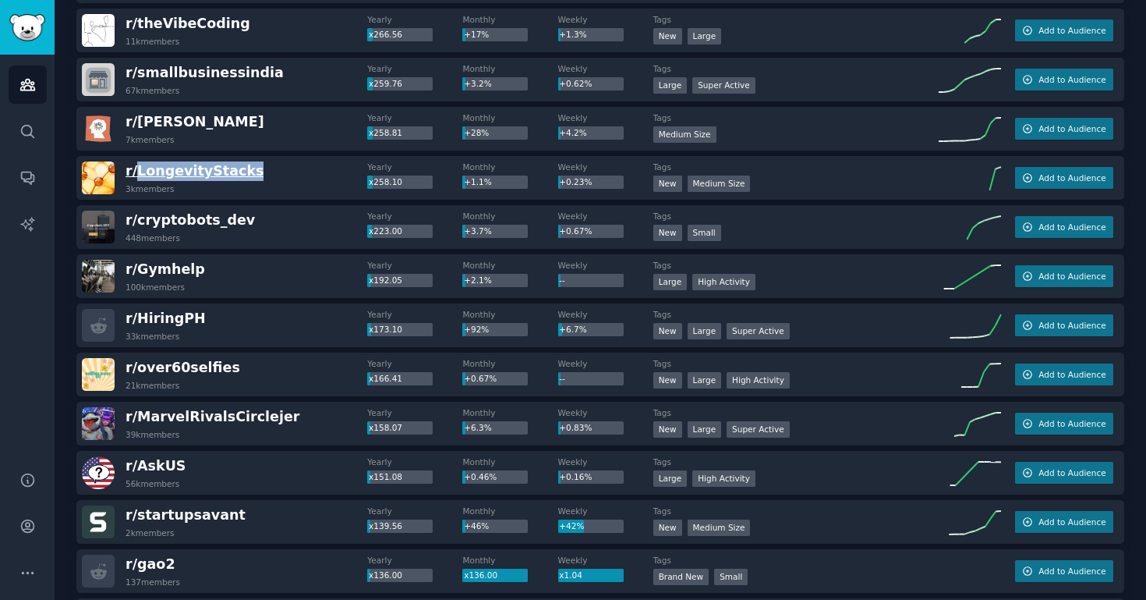
click at [149, 174] on span "r/ LongevityStacks" at bounding box center [195, 171] width 138 height 16
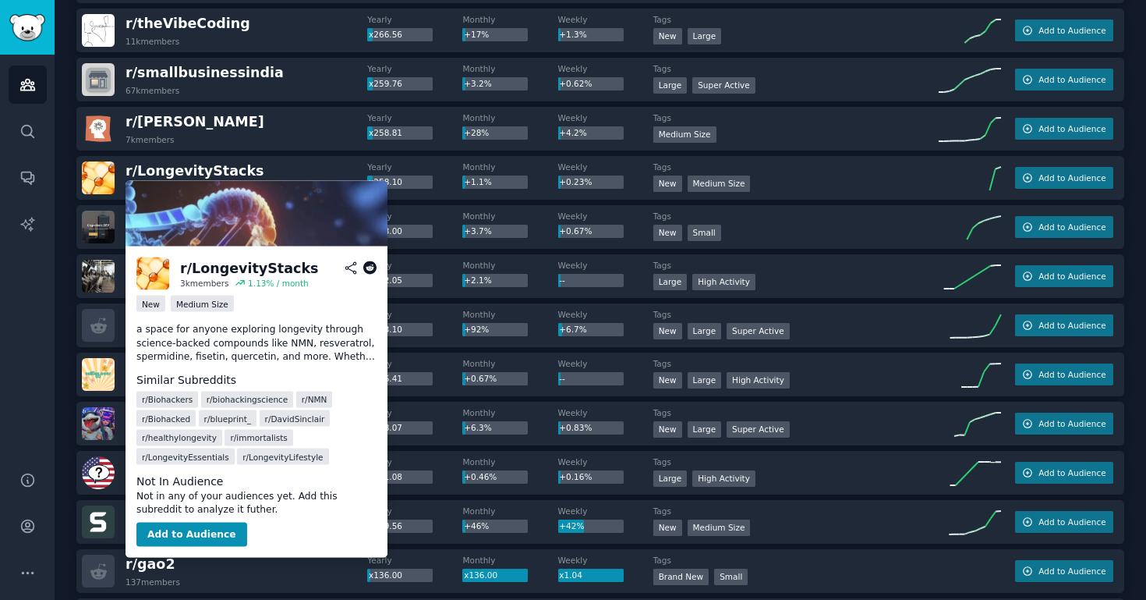
click at [367, 269] on icon at bounding box center [370, 268] width 14 height 14
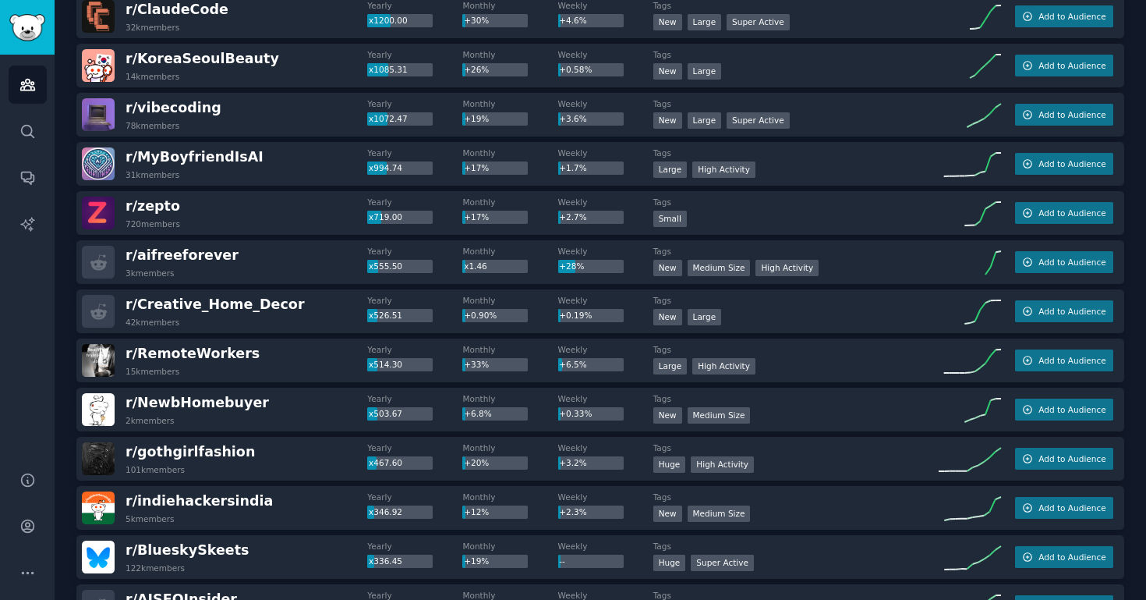
scroll to position [0, 0]
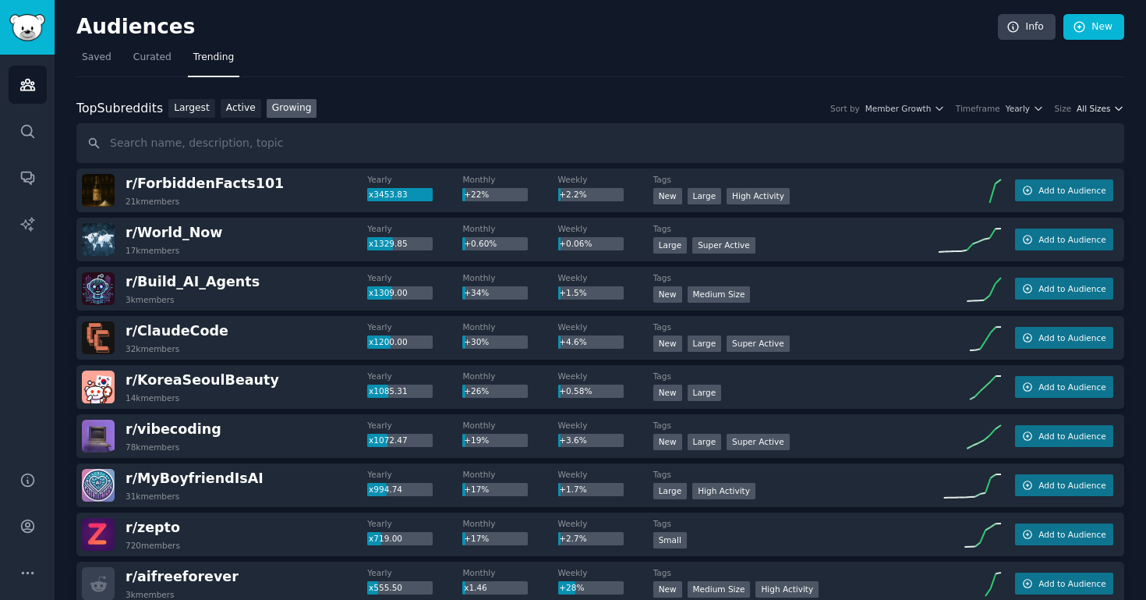
click at [1093, 108] on span "All Sizes" at bounding box center [1094, 108] width 34 height 11
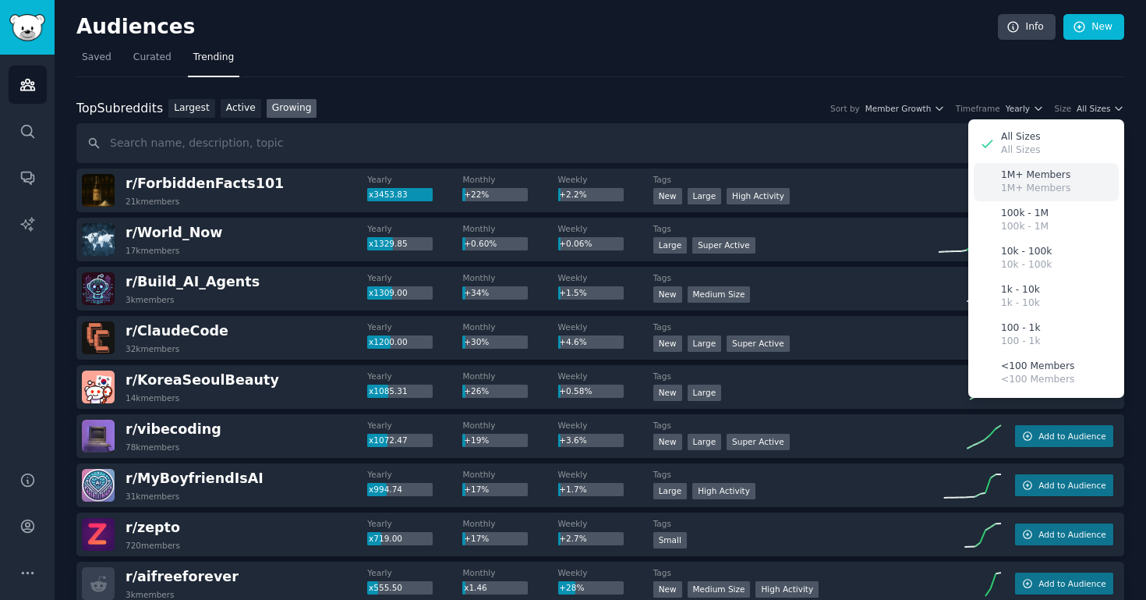
click at [1014, 190] on p "1M+ Members" at bounding box center [1035, 189] width 69 height 14
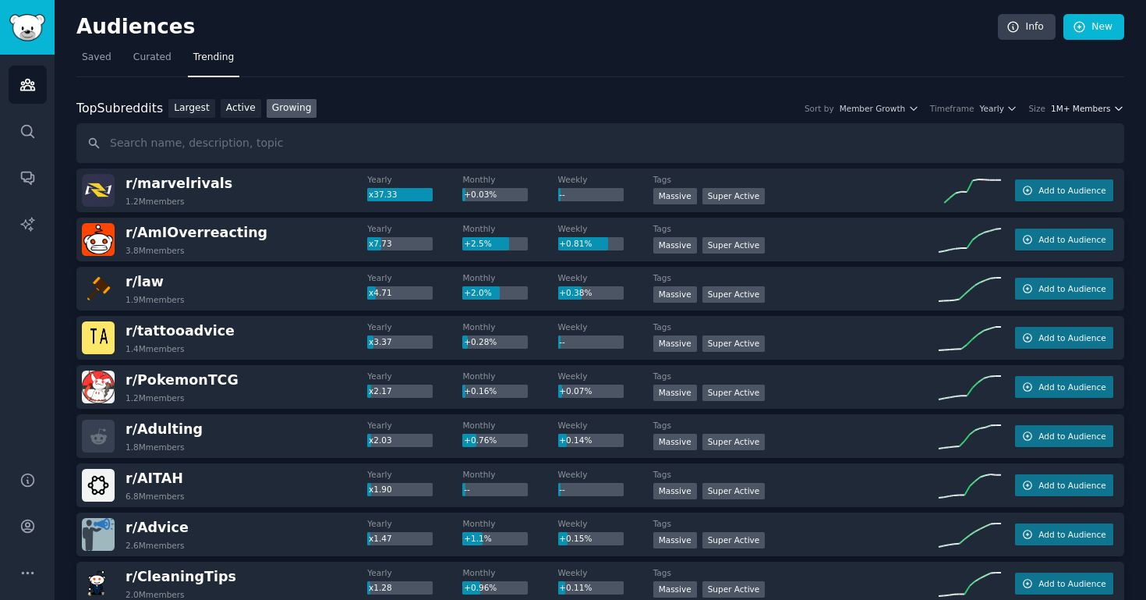
click at [1076, 112] on span "1M+ Members" at bounding box center [1081, 108] width 60 height 11
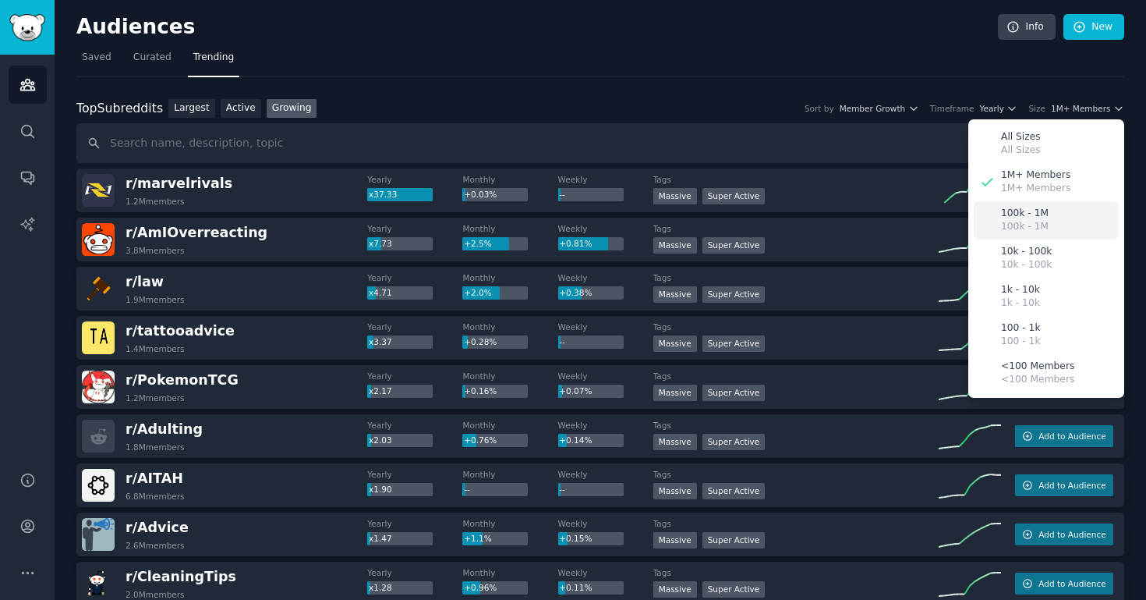
click at [1031, 222] on p "100k - 1M" at bounding box center [1025, 227] width 48 height 14
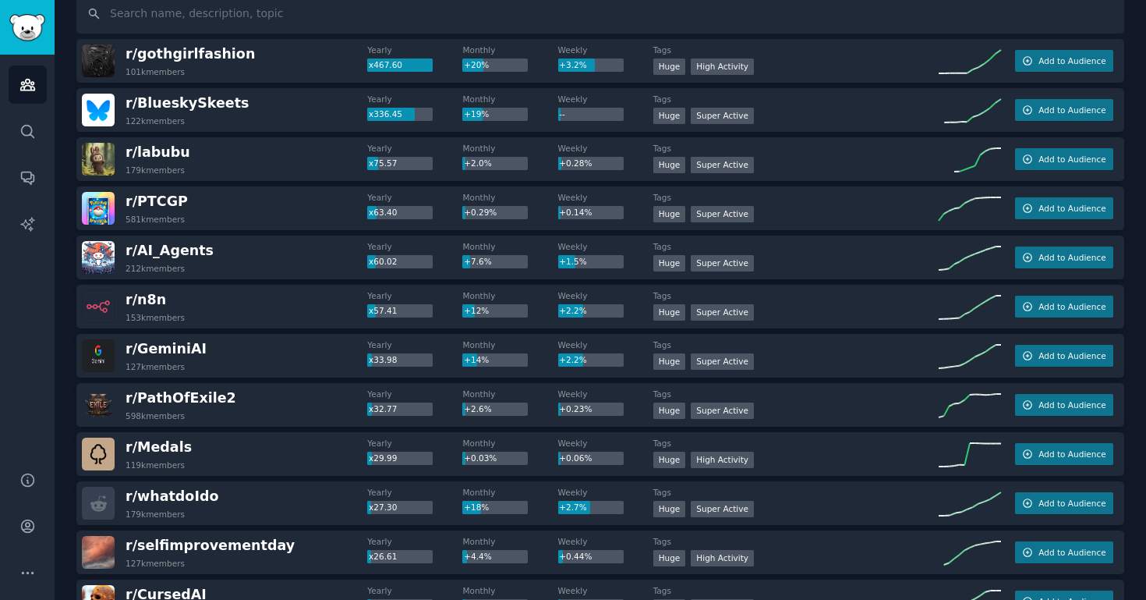
scroll to position [139, 0]
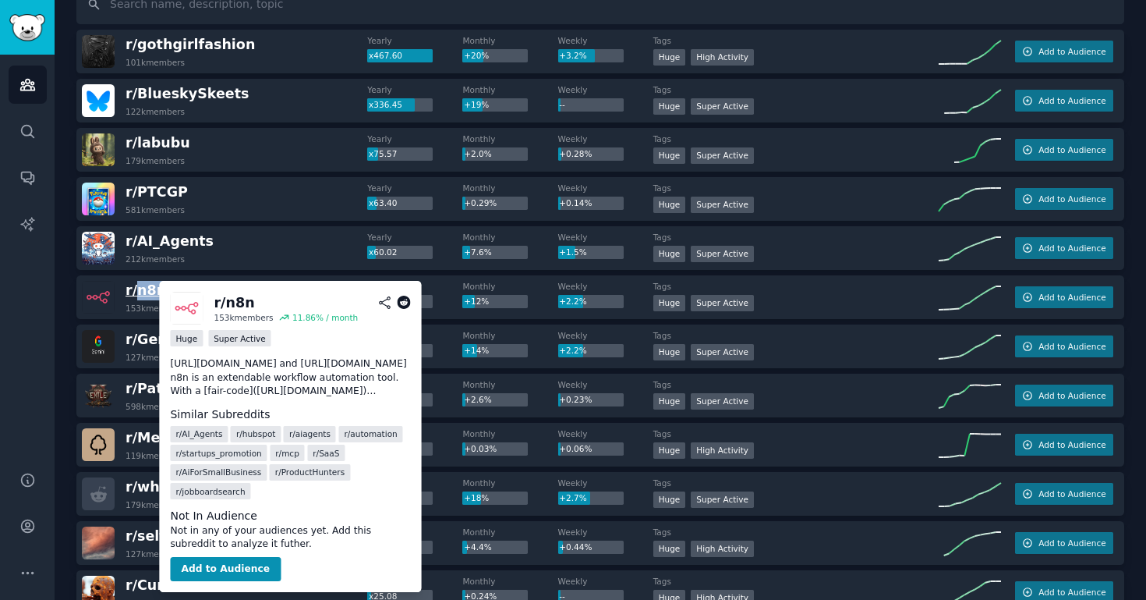
click at [152, 286] on span "r/ n8n" at bounding box center [146, 290] width 41 height 16
click at [407, 303] on icon at bounding box center [404, 303] width 14 height 14
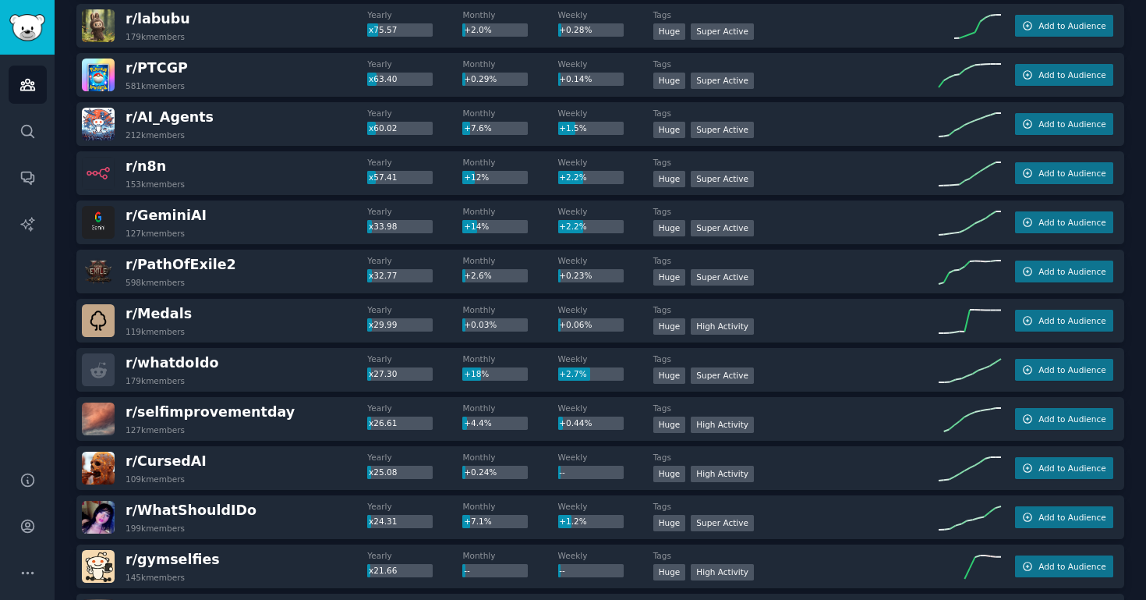
scroll to position [341, 0]
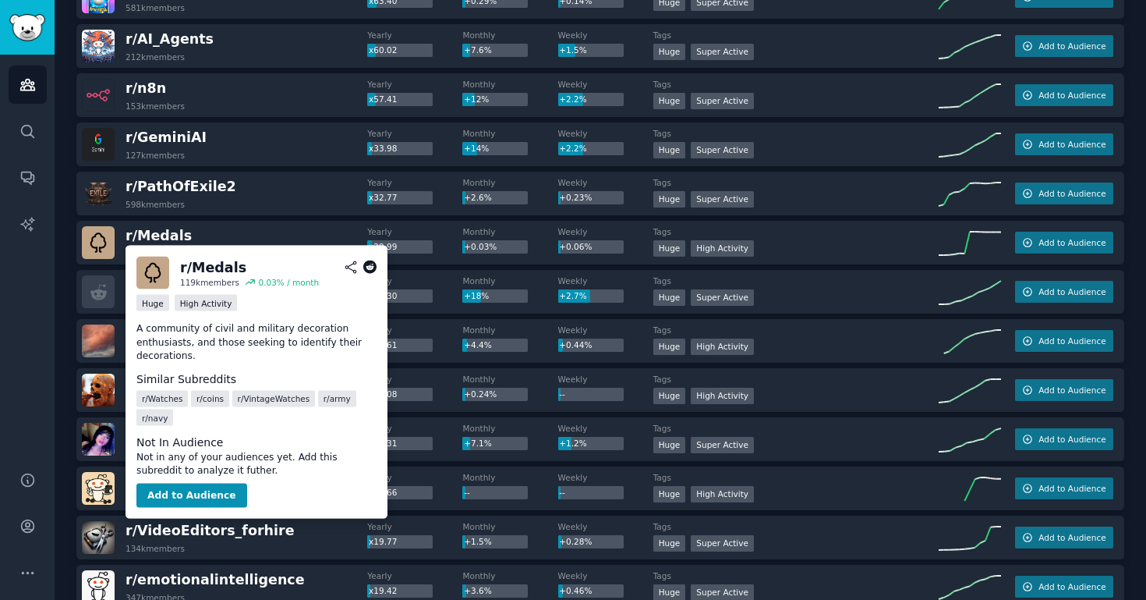
click at [371, 269] on icon at bounding box center [370, 267] width 14 height 14
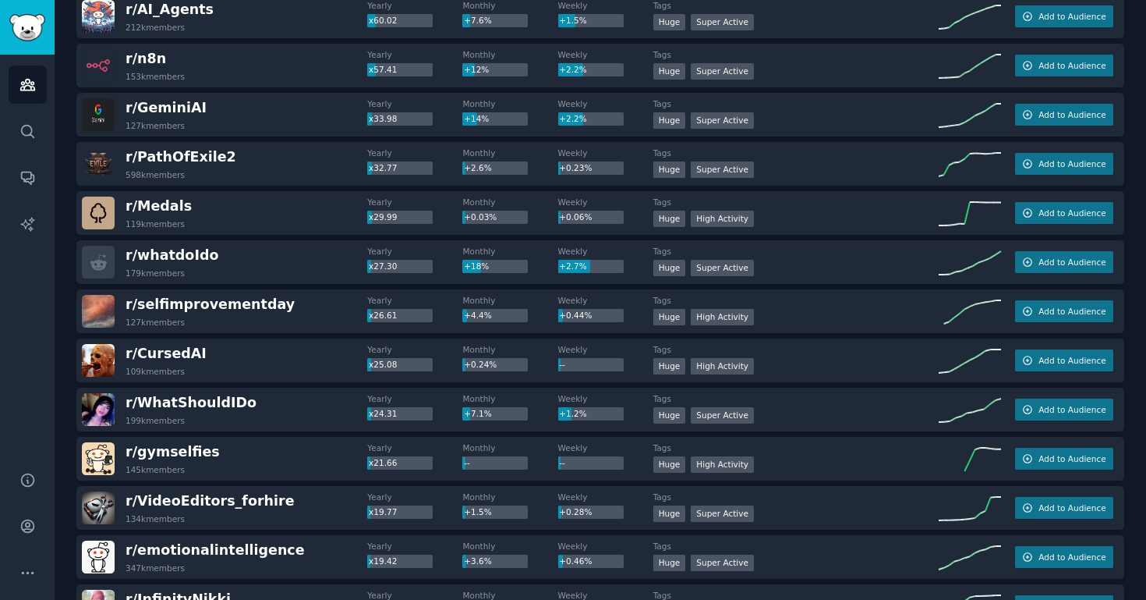
scroll to position [0, 0]
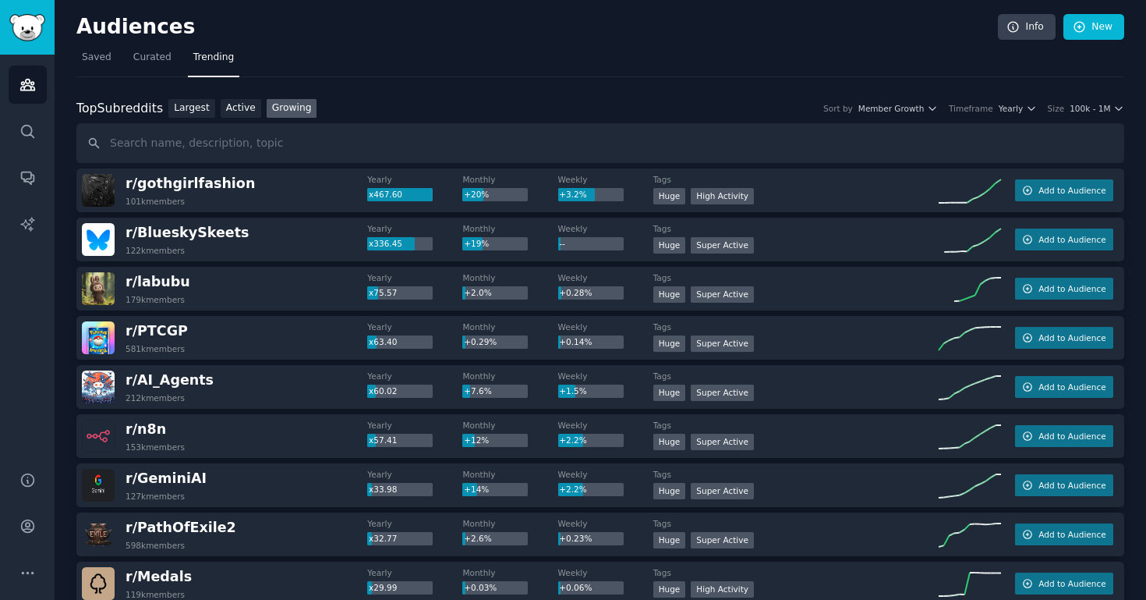
click at [1080, 101] on div "Top Subreddits Top Subreddits Largest Active Growing Sort by Member Growth Time…" at bounding box center [600, 108] width 1048 height 19
click at [1080, 105] on span "100k - 1M" at bounding box center [1090, 108] width 41 height 11
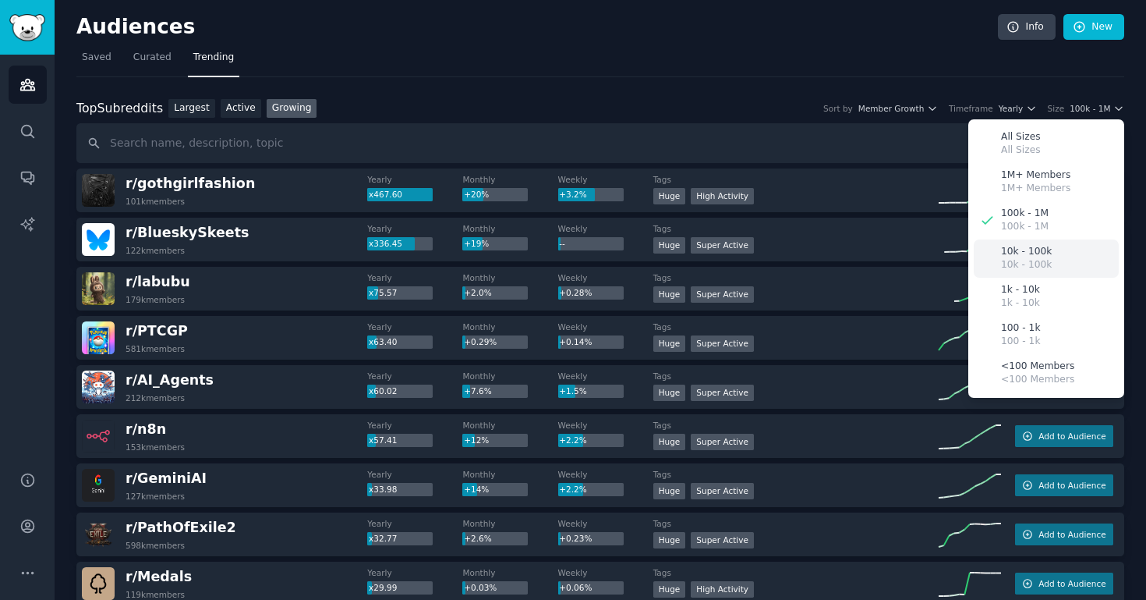
click at [1018, 247] on p "10k - 100k" at bounding box center [1026, 252] width 51 height 14
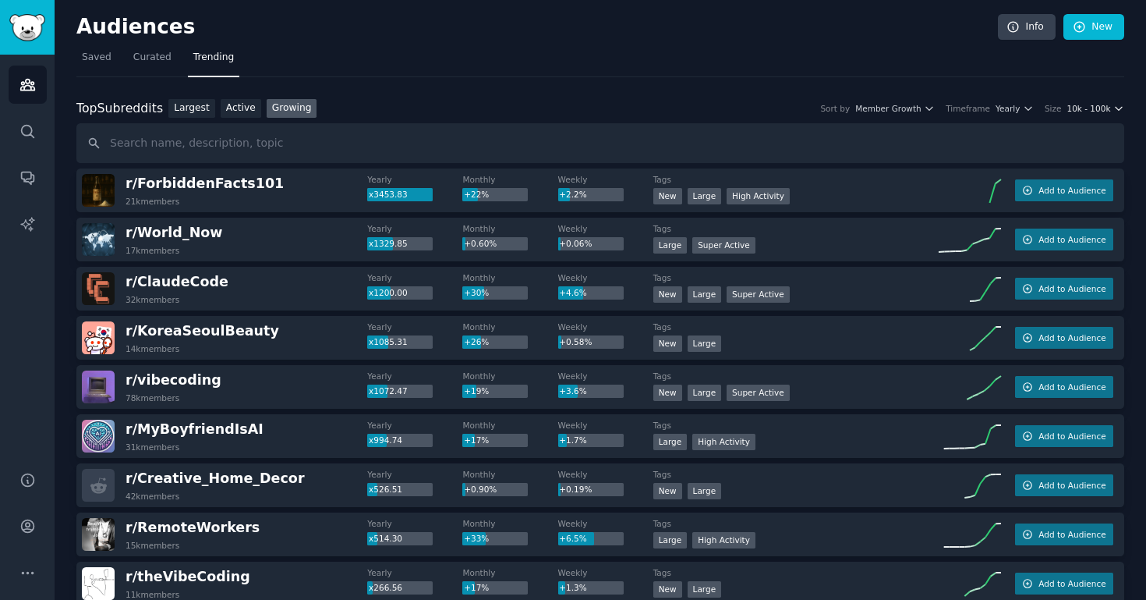
click at [1068, 105] on span "10k - 100k" at bounding box center [1089, 108] width 44 height 11
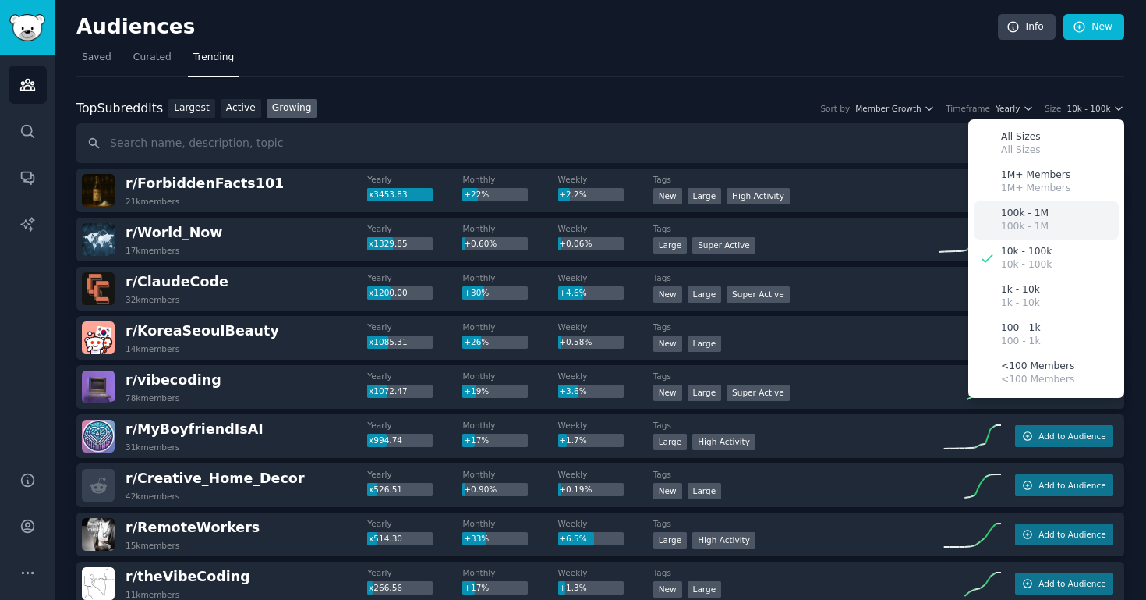
click at [1015, 204] on div "100k - 1M 100k - 1M" at bounding box center [1046, 220] width 145 height 38
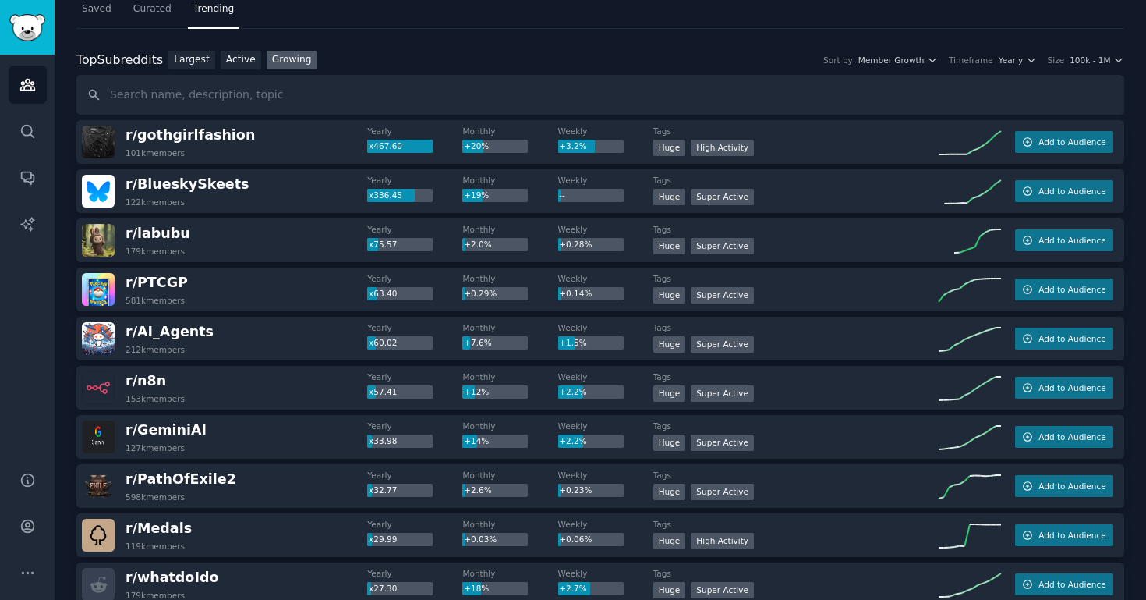
scroll to position [17, 0]
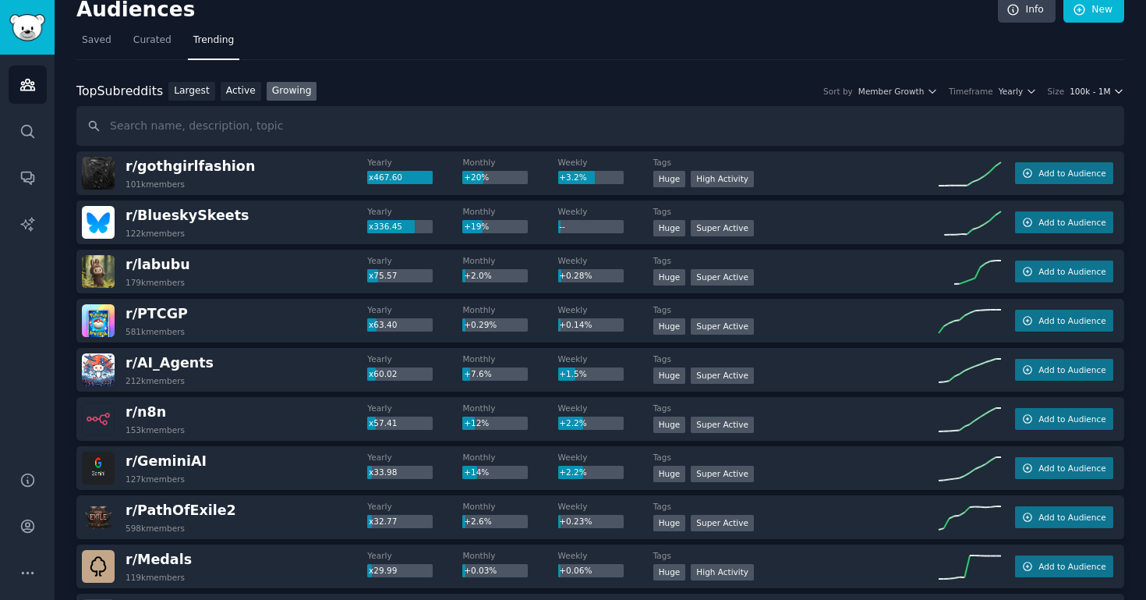
click at [1070, 87] on span "100k - 1M" at bounding box center [1090, 91] width 41 height 11
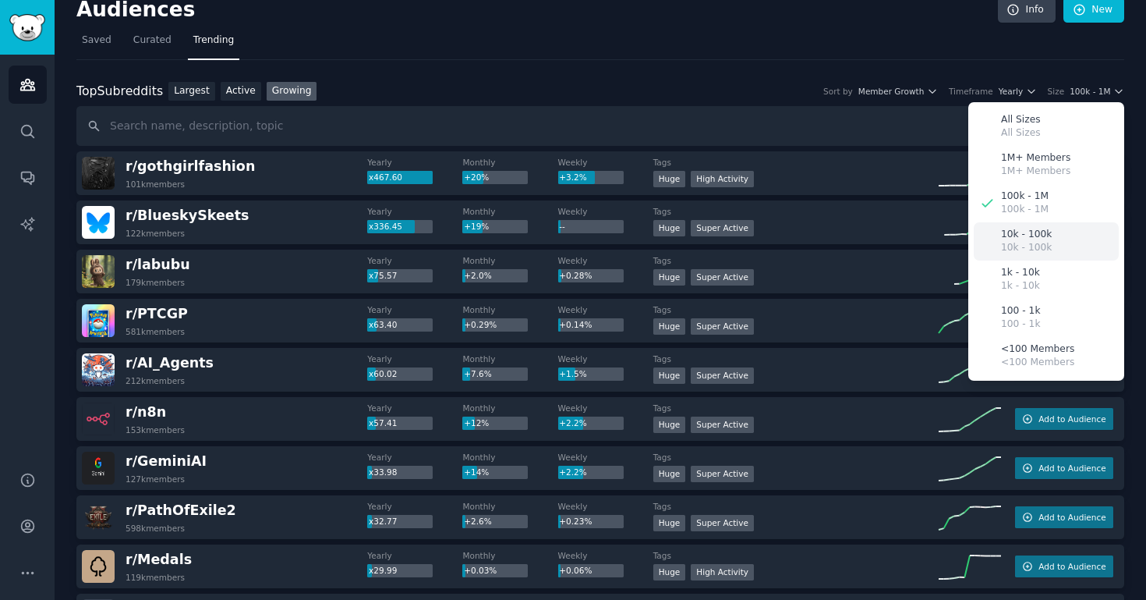
click at [1006, 245] on p "10k - 100k" at bounding box center [1026, 248] width 51 height 14
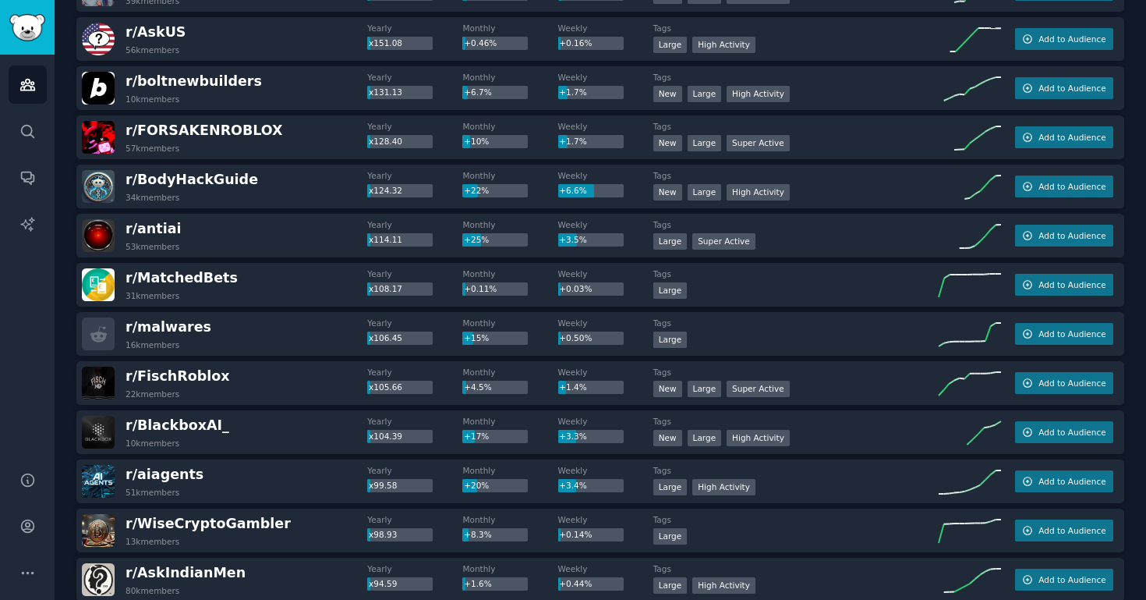
scroll to position [845, 0]
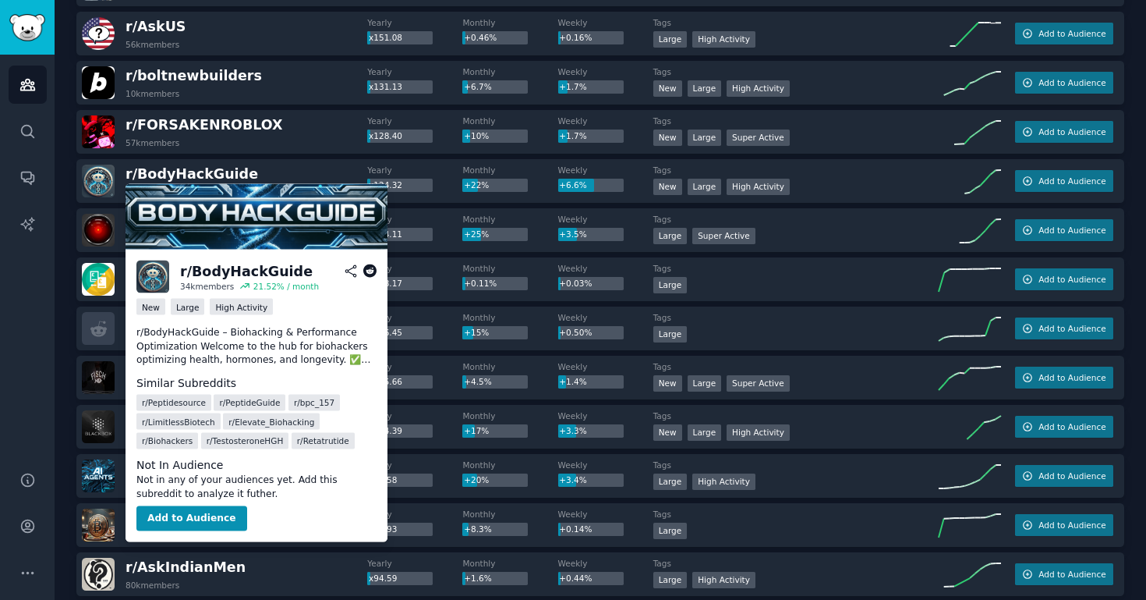
click at [367, 271] on icon at bounding box center [370, 271] width 14 height 14
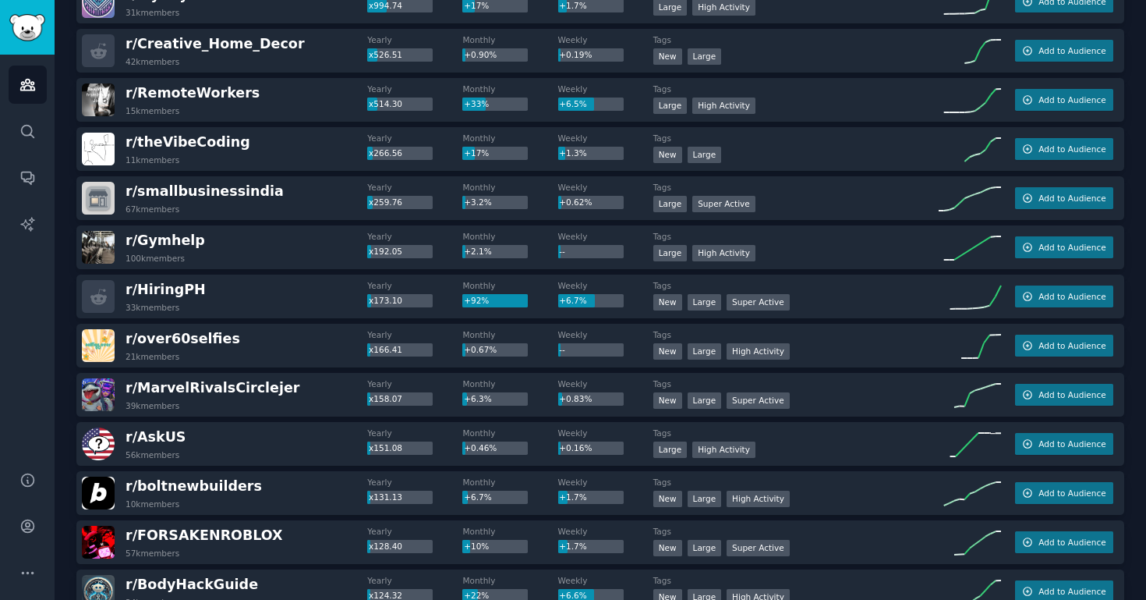
scroll to position [0, 0]
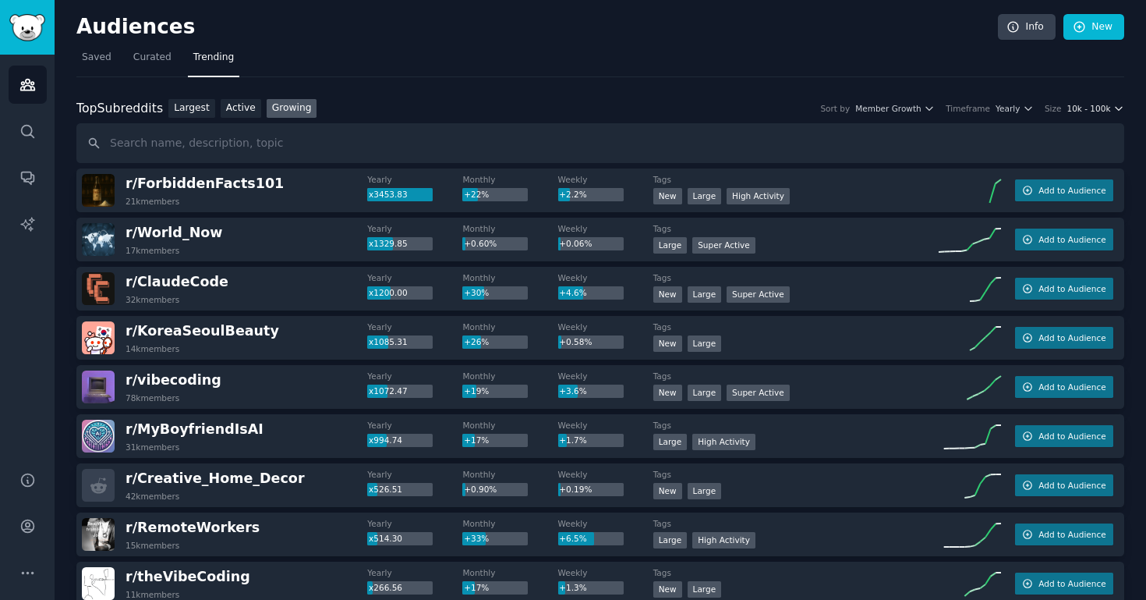
click at [1103, 105] on span "10k - 100k" at bounding box center [1089, 108] width 44 height 11
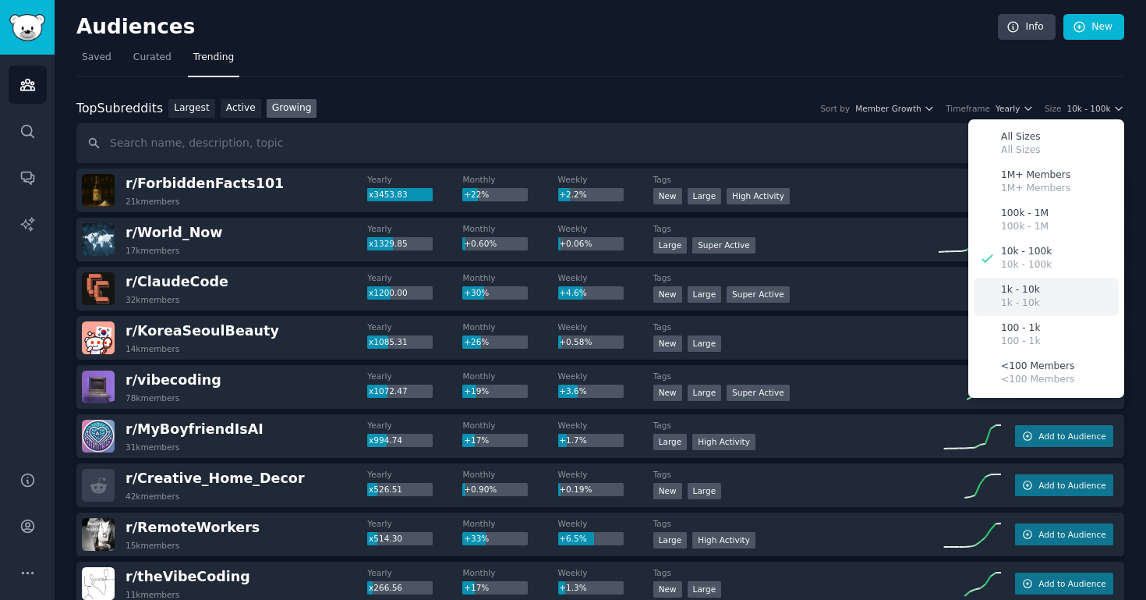
click at [1017, 297] on p "1k - 10k" at bounding box center [1020, 303] width 39 height 14
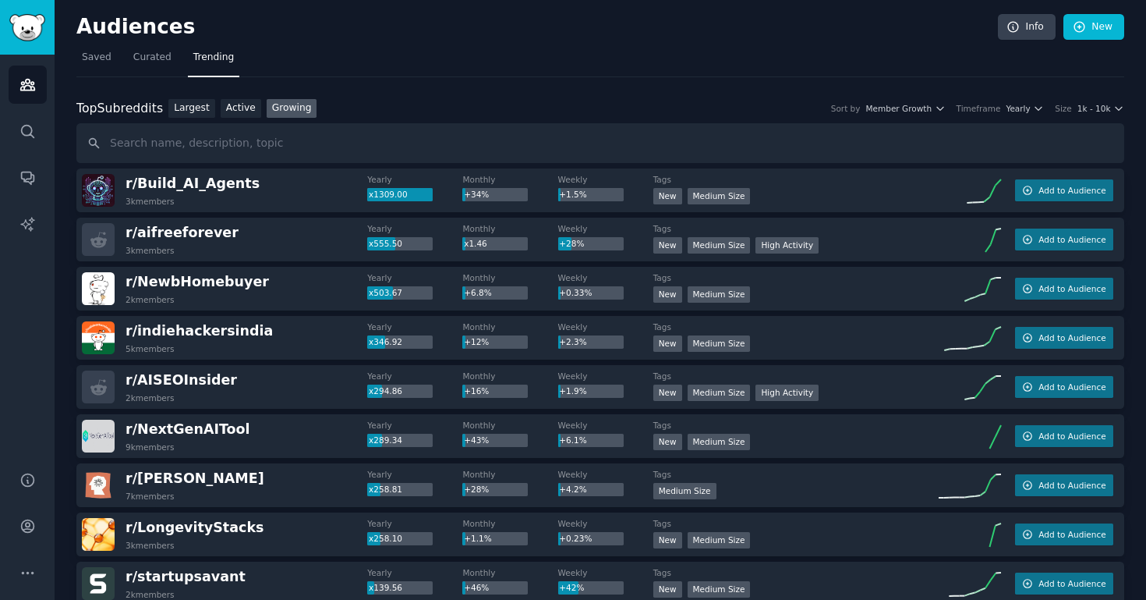
click at [1107, 115] on div "Top Subreddits Top Subreddits Largest Active Growing Sort by Member Growth Time…" at bounding box center [600, 108] width 1048 height 19
click at [1107, 109] on span "1k - 10k" at bounding box center [1095, 108] width 34 height 11
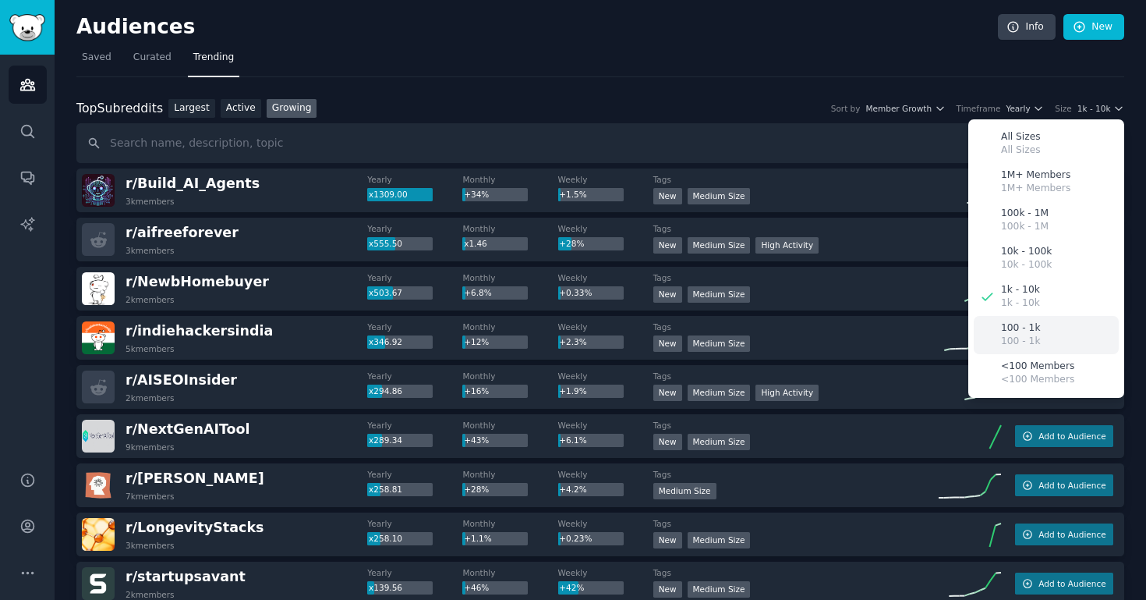
click at [1054, 317] on div "100 - 1k 100 - 1k" at bounding box center [1046, 335] width 145 height 38
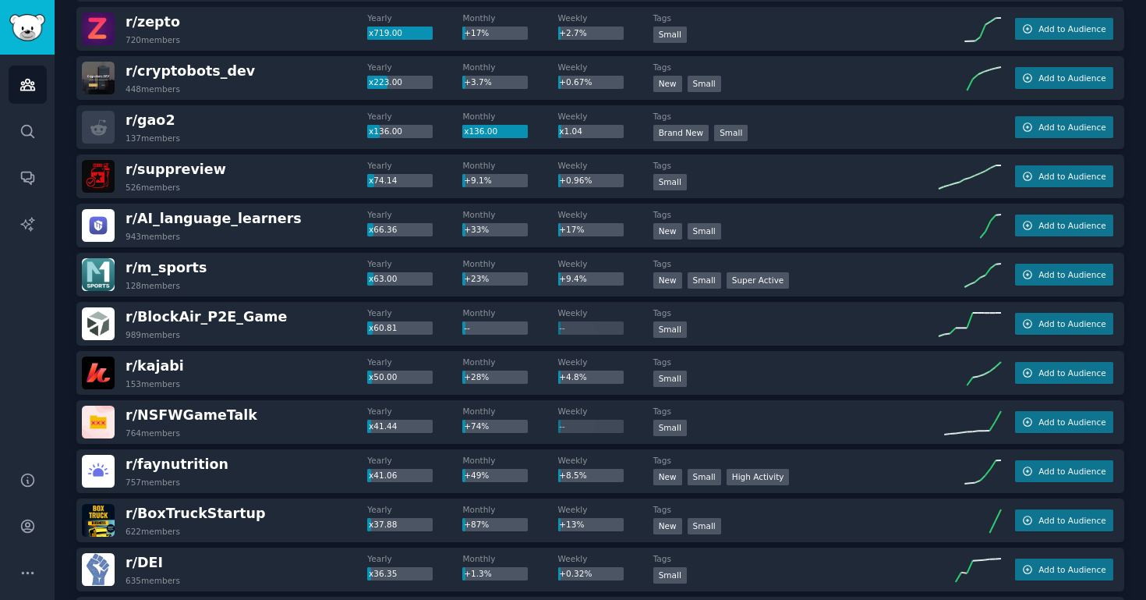
scroll to position [185, 0]
